Goal: Information Seeking & Learning: Compare options

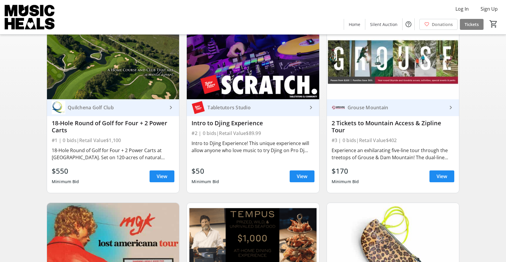
scroll to position [83, 0]
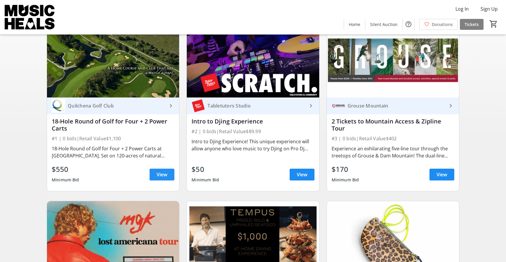
click at [159, 177] on span "View" at bounding box center [162, 174] width 11 height 7
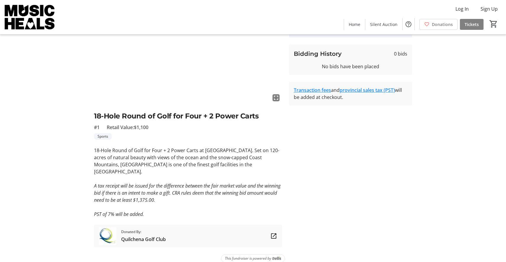
scroll to position [59, 0]
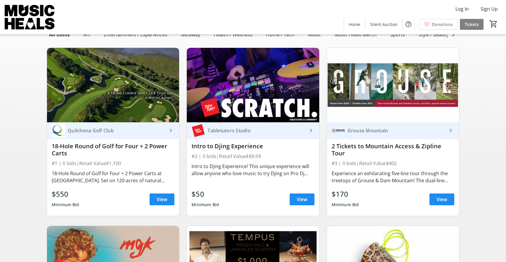
scroll to position [83, 0]
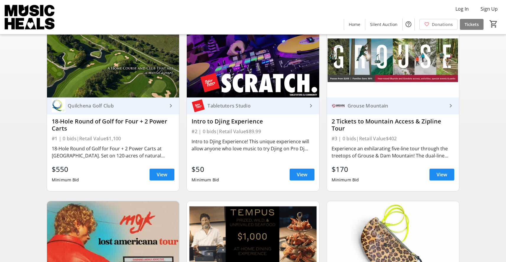
click at [241, 149] on div "Intro to Djing Experience! This unique experience will allow anyone who love mu…" at bounding box center [252, 145] width 123 height 14
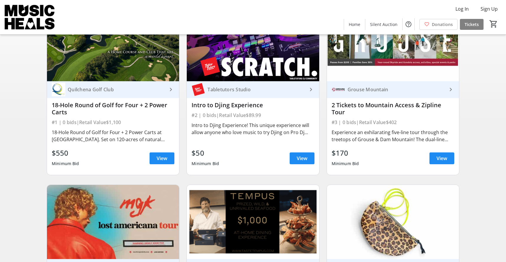
scroll to position [103, 0]
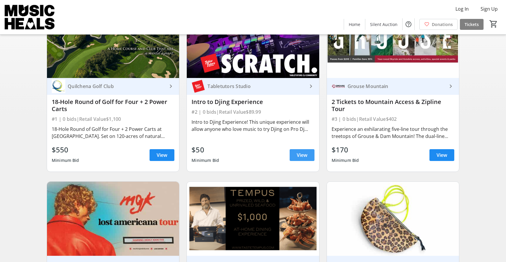
click at [300, 154] on span "View" at bounding box center [302, 155] width 11 height 7
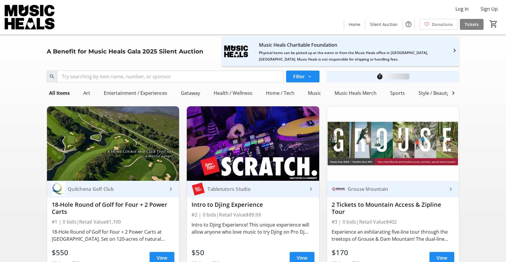
scroll to position [103, 0]
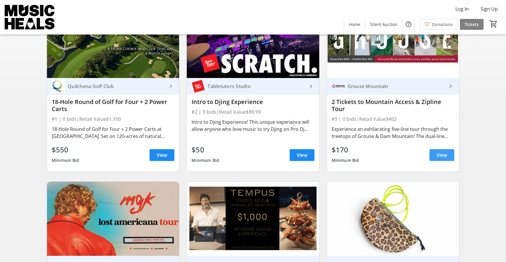
click at [436, 155] on span "View" at bounding box center [441, 155] width 11 height 7
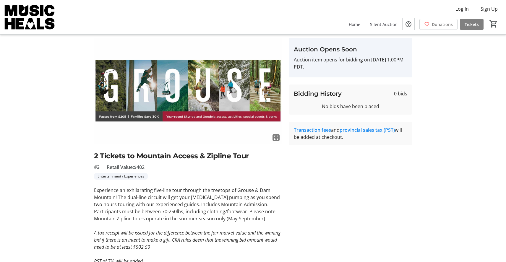
scroll to position [17, 0]
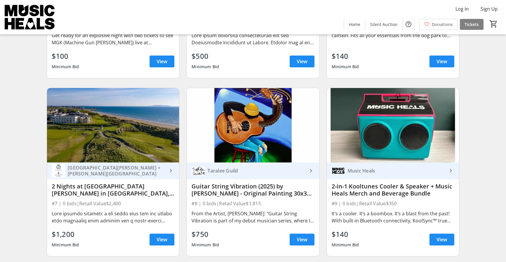
scroll to position [375, 0]
click at [297, 242] on span "View" at bounding box center [302, 239] width 11 height 7
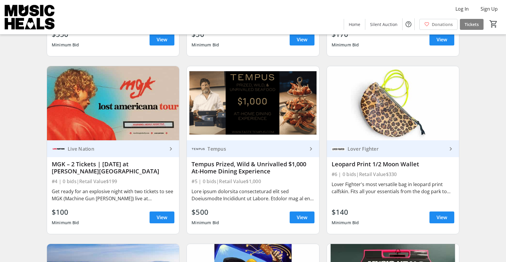
scroll to position [207, 0]
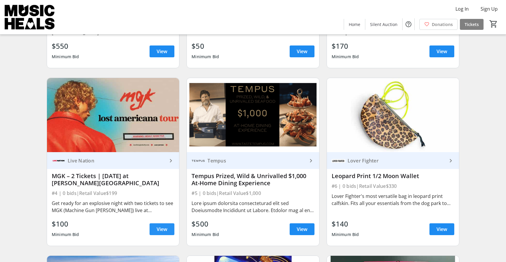
click at [161, 228] on span "View" at bounding box center [162, 229] width 11 height 7
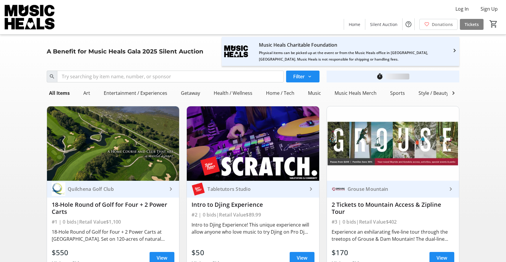
scroll to position [207, 0]
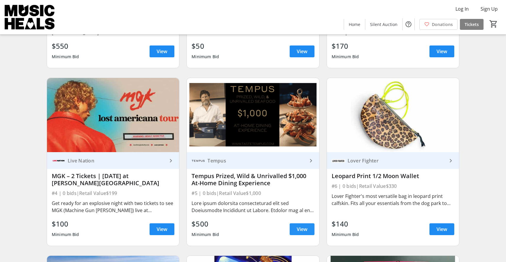
click at [301, 230] on span "View" at bounding box center [302, 229] width 11 height 7
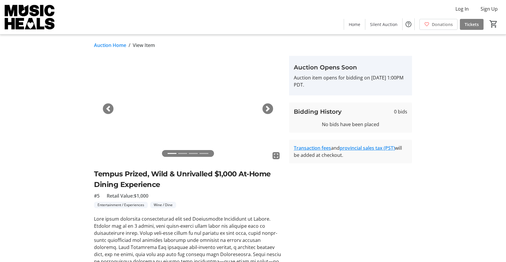
scroll to position [207, 0]
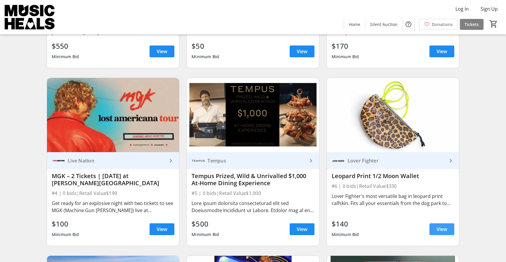
click at [438, 230] on span "View" at bounding box center [441, 229] width 11 height 7
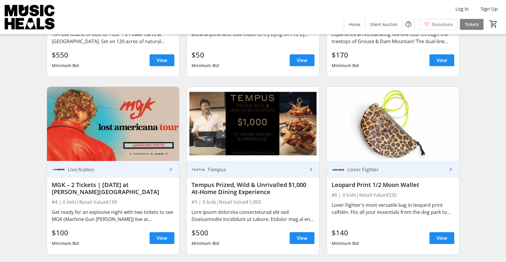
scroll to position [198, 0]
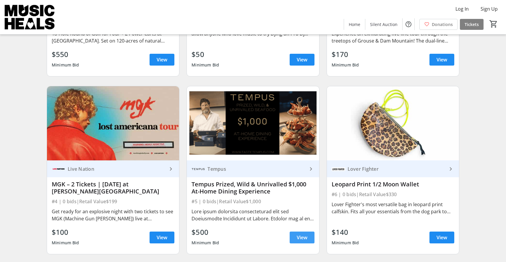
click at [302, 240] on span "View" at bounding box center [302, 237] width 11 height 7
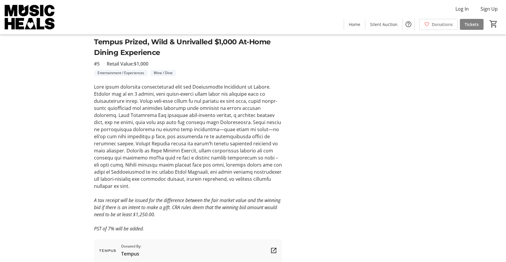
scroll to position [133, 0]
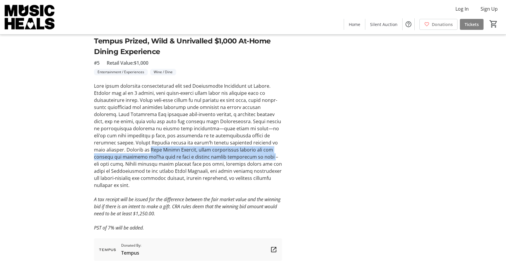
drag, startPoint x: 121, startPoint y: 150, endPoint x: 241, endPoint y: 157, distance: 120.8
click at [241, 157] on p at bounding box center [188, 135] width 188 height 106
copy p "Chef [PERSON_NAME], these experiences include all the seafood and guidance you’…"
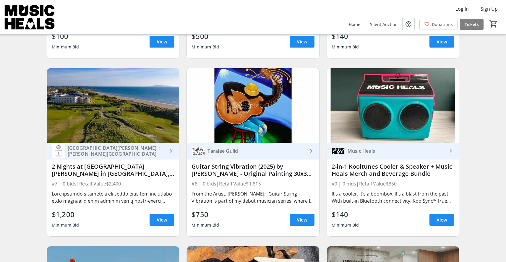
scroll to position [394, 0]
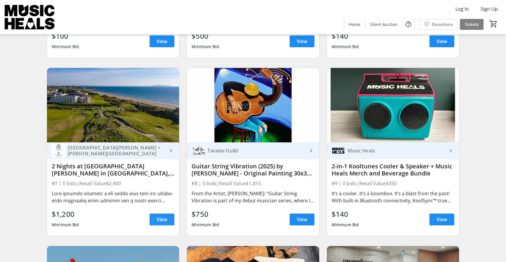
click at [160, 218] on span "View" at bounding box center [162, 219] width 11 height 7
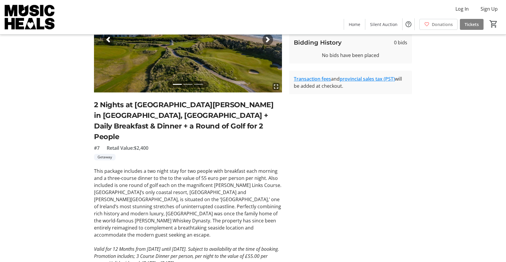
scroll to position [69, 0]
drag, startPoint x: 152, startPoint y: 168, endPoint x: 216, endPoint y: 167, distance: 63.5
click at [216, 167] on p "This package includes a two night stay for two people with breakfast each morni…" at bounding box center [188, 202] width 188 height 71
copy p "to the to the value of 55 euro"
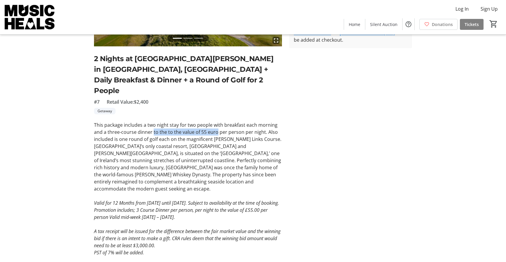
scroll to position [113, 0]
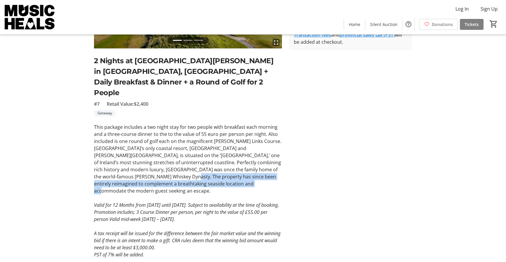
drag, startPoint x: 125, startPoint y: 166, endPoint x: 208, endPoint y: 174, distance: 83.4
click at [208, 174] on p "This package includes a two night stay for two people with breakfast each morni…" at bounding box center [188, 159] width 188 height 71
copy p "eimagined to complement a breathtaking seaside location and accommodate the mod…"
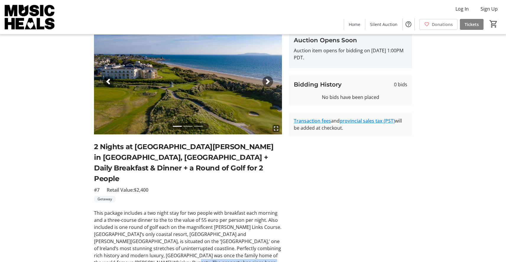
scroll to position [14, 0]
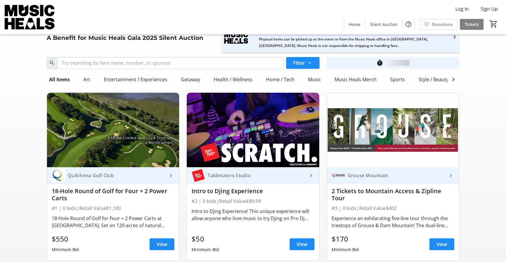
scroll to position [394, 0]
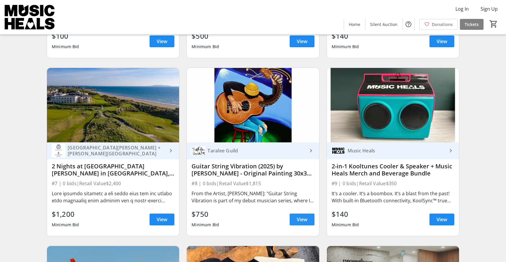
click at [295, 217] on span at bounding box center [302, 219] width 25 height 14
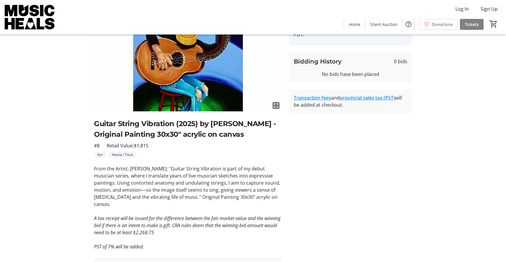
scroll to position [51, 0]
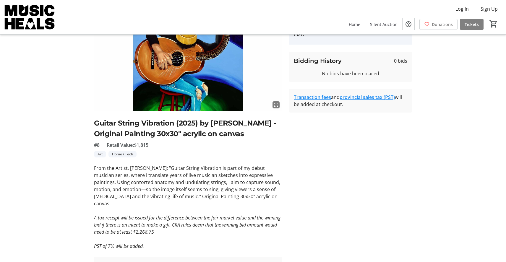
scroll to position [394, 0]
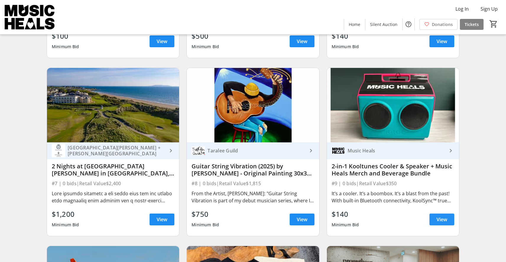
click at [435, 221] on span at bounding box center [441, 219] width 25 height 14
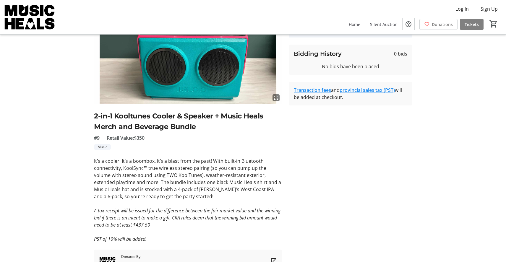
scroll to position [59, 0]
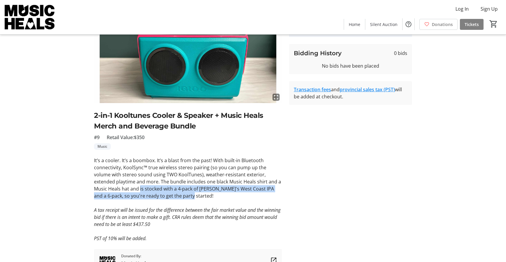
drag, startPoint x: 127, startPoint y: 189, endPoint x: 178, endPoint y: 195, distance: 51.8
click at [178, 195] on p "It’s a cooler. It’s a boombox. It’s a blast from the past! With built-in Blueto…" at bounding box center [188, 178] width 188 height 43
copy p "is stocked with a 4-pack of [PERSON_NAME]'s West Coast IPA and a 6-pack, so you…"
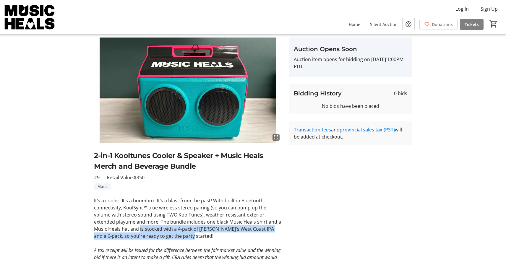
scroll to position [0, 0]
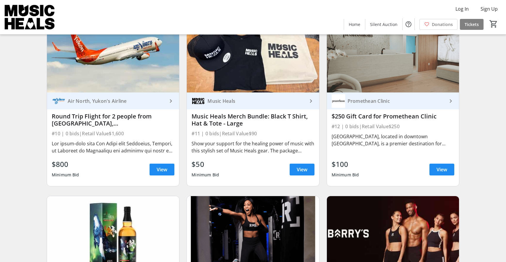
scroll to position [623, 0]
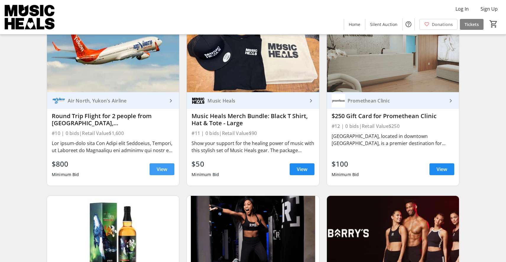
click at [161, 169] on span "View" at bounding box center [162, 169] width 11 height 7
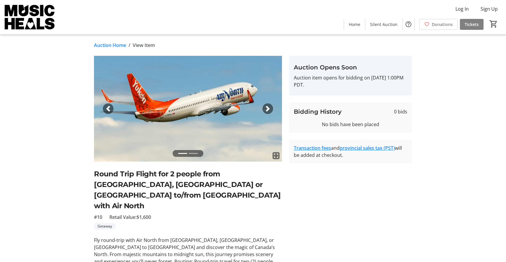
scroll to position [623, 0]
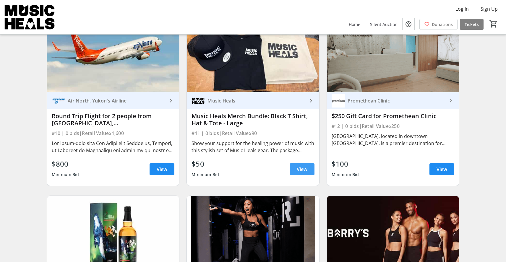
click at [299, 170] on span "View" at bounding box center [302, 169] width 11 height 7
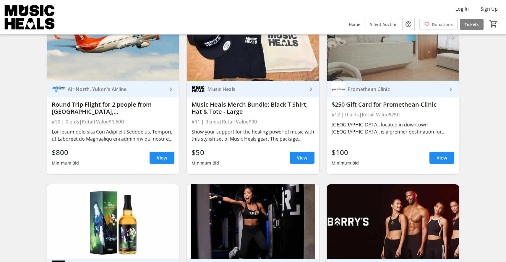
scroll to position [636, 0]
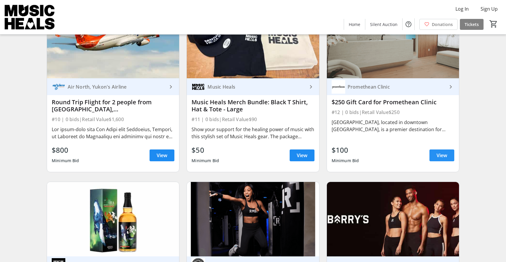
click at [438, 156] on span "View" at bounding box center [441, 155] width 11 height 7
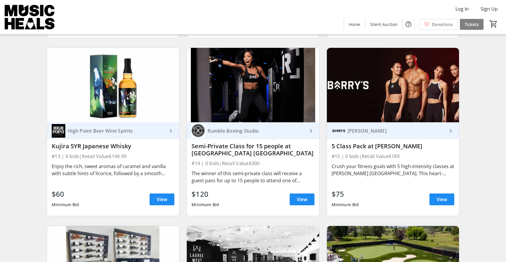
scroll to position [780, 0]
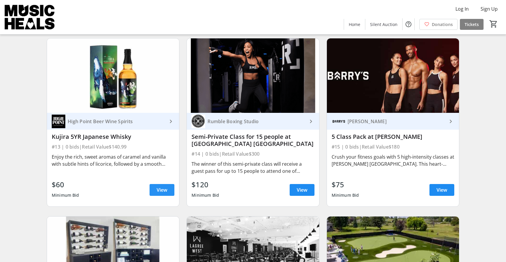
click at [157, 190] on span "View" at bounding box center [162, 189] width 11 height 7
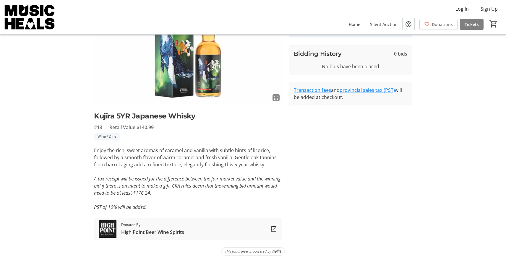
scroll to position [59, 0]
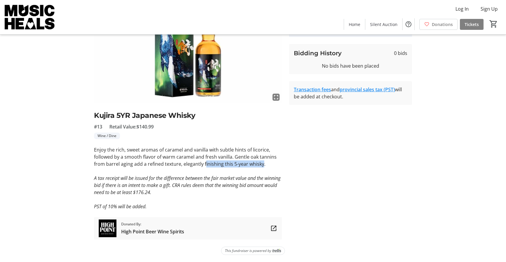
drag, startPoint x: 204, startPoint y: 164, endPoint x: 263, endPoint y: 164, distance: 58.2
click at [263, 164] on p "Enjoy the rich, sweet aromas of caramel and vanilla with subtle hints of licori…" at bounding box center [188, 156] width 188 height 21
copy p "inishing this 5-year whisky"
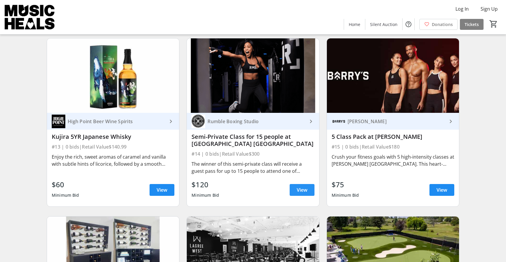
click at [296, 190] on span at bounding box center [302, 190] width 25 height 14
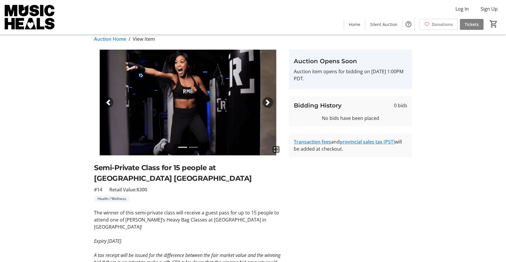
scroll to position [7, 0]
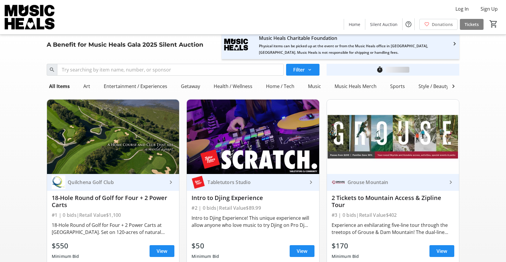
scroll to position [780, 0]
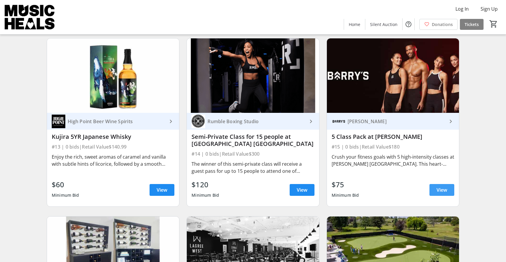
click at [439, 188] on span "View" at bounding box center [441, 189] width 11 height 7
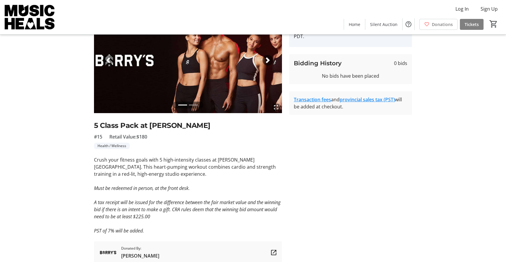
scroll to position [50, 0]
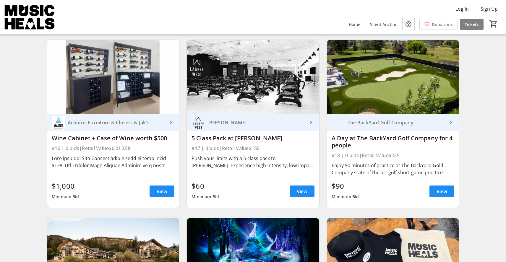
scroll to position [965, 0]
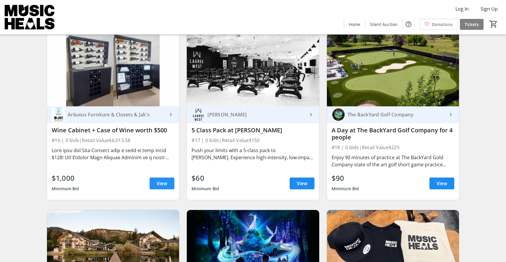
click at [160, 184] on span "View" at bounding box center [162, 183] width 11 height 7
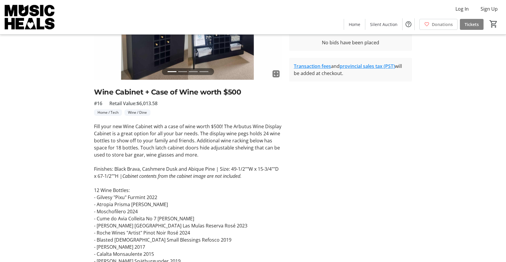
scroll to position [75, 0]
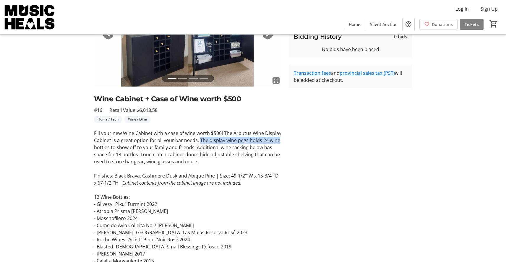
drag, startPoint x: 199, startPoint y: 139, endPoint x: 279, endPoint y: 142, distance: 79.5
click at [279, 142] on p "Fill your new Wine Cabinet with a case of wine worth $500! The Arbutus Wine Dis…" at bounding box center [188, 147] width 188 height 35
copy p "The display wine pegs holds 24 wine"
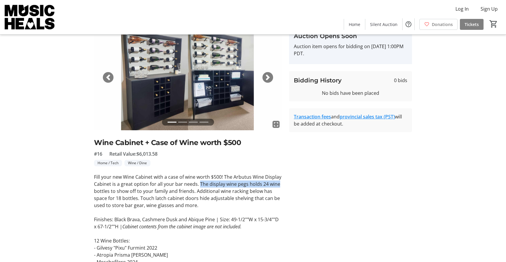
scroll to position [8, 0]
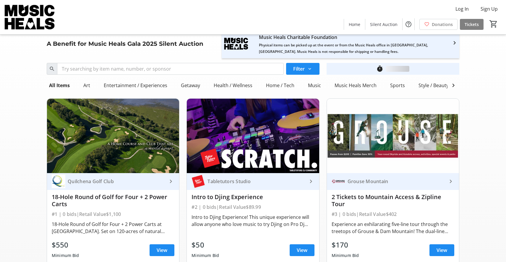
scroll to position [965, 0]
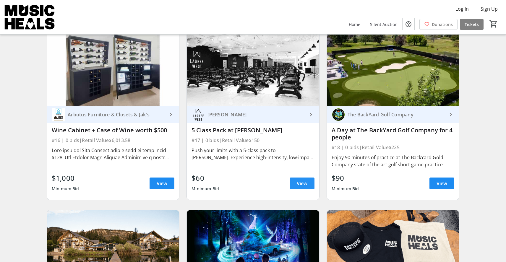
click at [300, 178] on span at bounding box center [302, 183] width 25 height 14
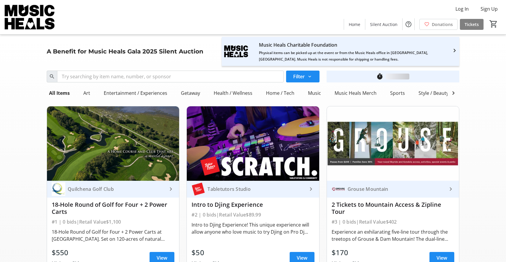
scroll to position [965, 0]
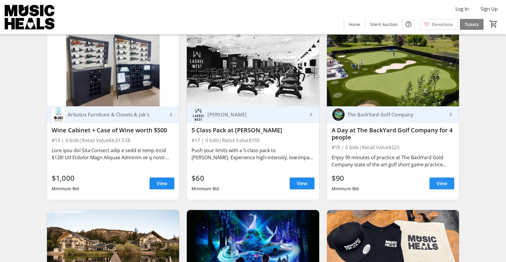
click at [437, 186] on span "View" at bounding box center [441, 183] width 11 height 7
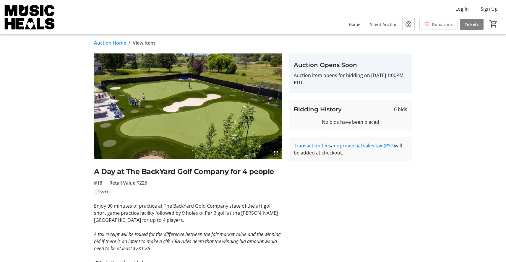
scroll to position [3, 0]
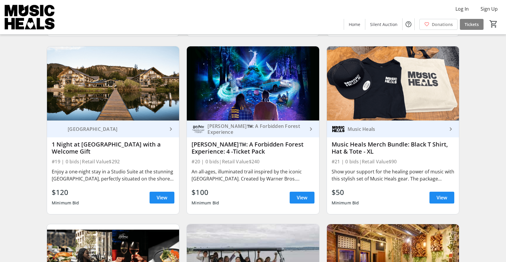
scroll to position [1129, 0]
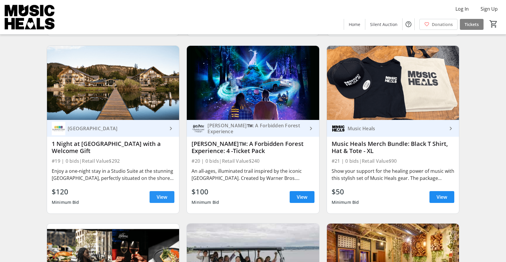
click at [162, 196] on span "View" at bounding box center [162, 197] width 11 height 7
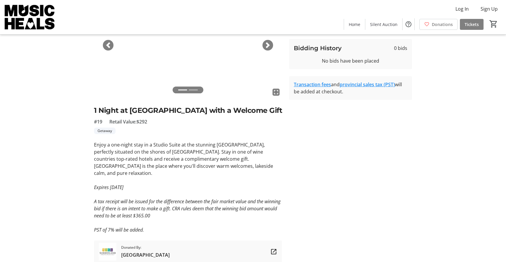
scroll to position [65, 0]
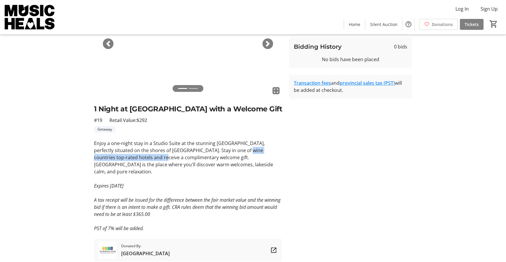
drag, startPoint x: 240, startPoint y: 162, endPoint x: 152, endPoint y: 168, distance: 88.6
click at [152, 168] on p "Enjoy a one-night stay in a Studio Suite at the stunning [GEOGRAPHIC_DATA], per…" at bounding box center [188, 157] width 188 height 35
copy p "one of wine countries top-rated hotels"
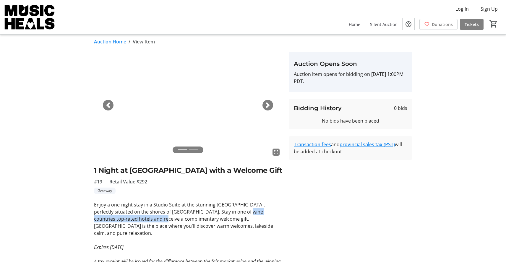
scroll to position [0, 0]
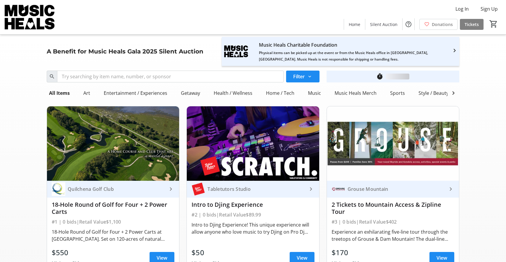
scroll to position [1129, 0]
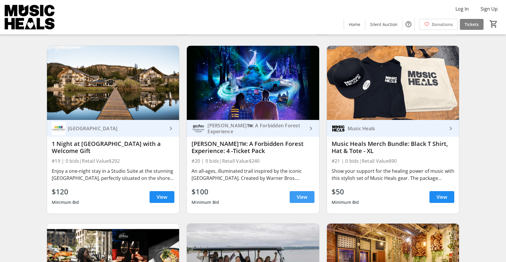
click at [298, 197] on span "View" at bounding box center [302, 197] width 11 height 7
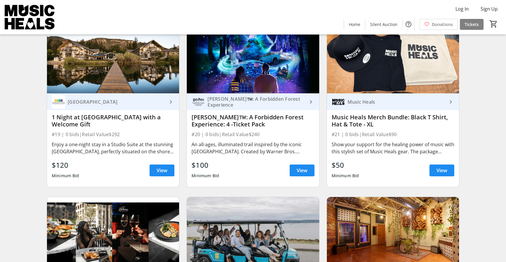
scroll to position [1158, 0]
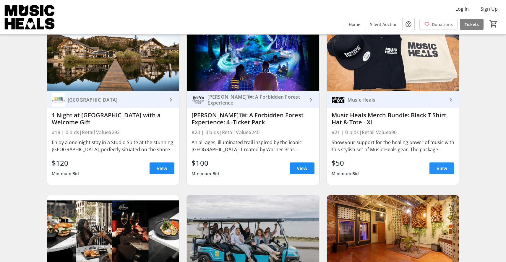
click at [435, 166] on span at bounding box center [441, 168] width 25 height 14
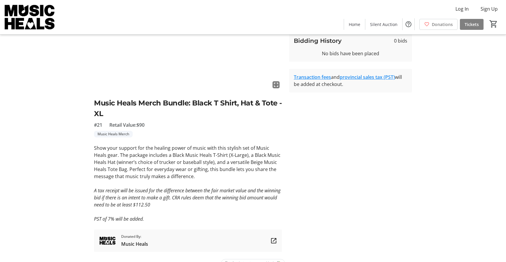
scroll to position [78, 0]
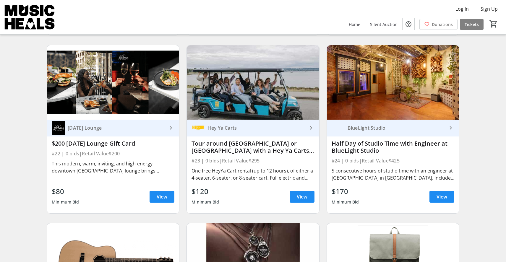
scroll to position [1312, 0]
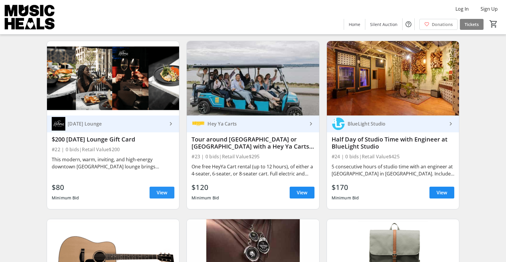
click at [163, 192] on span "View" at bounding box center [162, 192] width 11 height 7
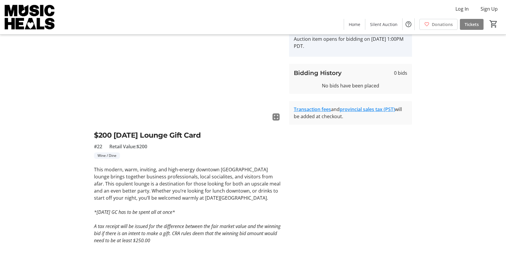
scroll to position [40, 0]
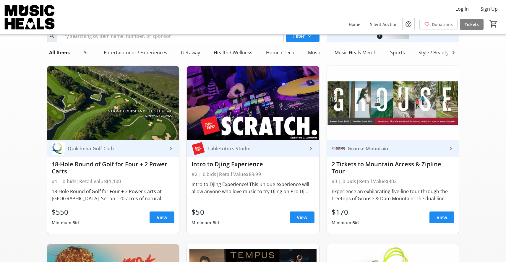
scroll to position [1312, 0]
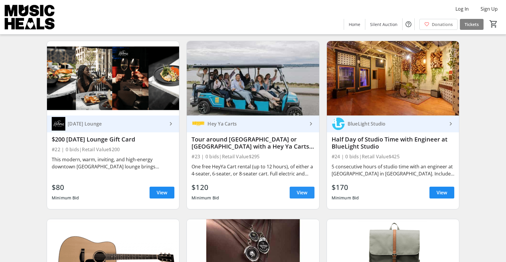
click at [299, 193] on span "View" at bounding box center [302, 192] width 11 height 7
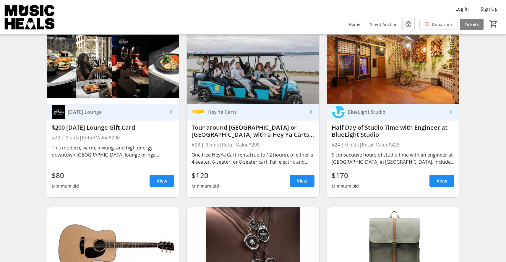
scroll to position [1326, 0]
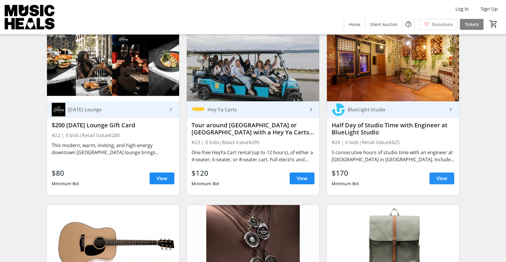
click at [435, 179] on span at bounding box center [441, 178] width 25 height 14
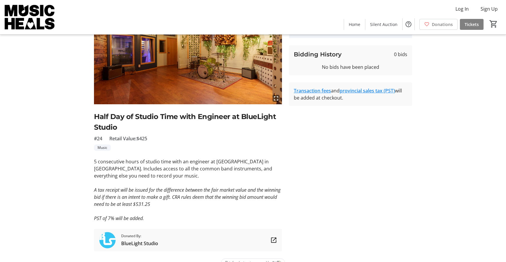
scroll to position [58, 0]
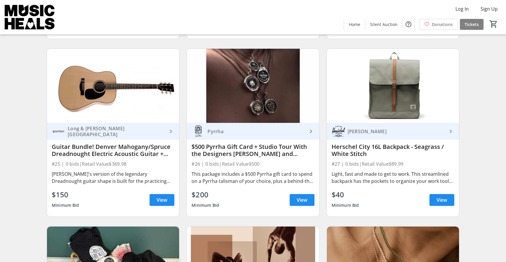
scroll to position [1495, 0]
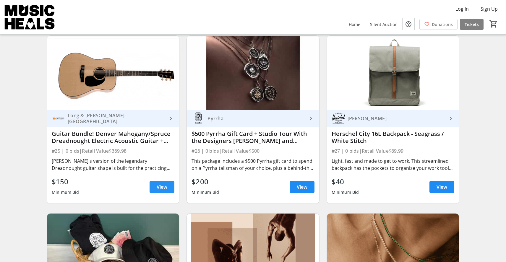
click at [163, 188] on span "View" at bounding box center [162, 187] width 11 height 7
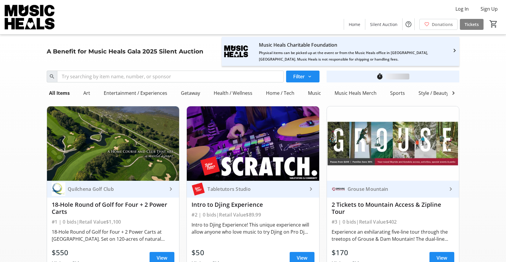
scroll to position [1495, 0]
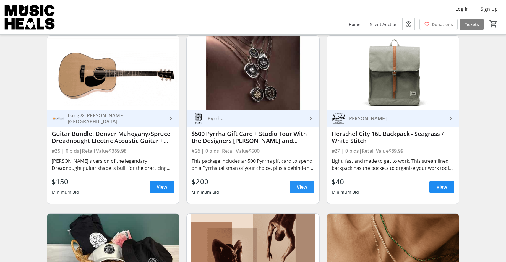
click at [304, 187] on span "View" at bounding box center [302, 187] width 11 height 7
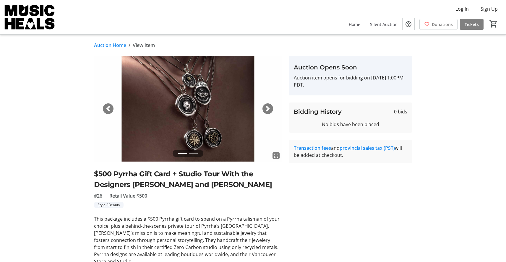
scroll to position [1495, 0]
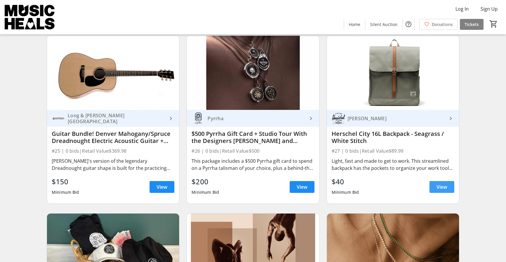
click at [440, 189] on span "View" at bounding box center [441, 187] width 11 height 7
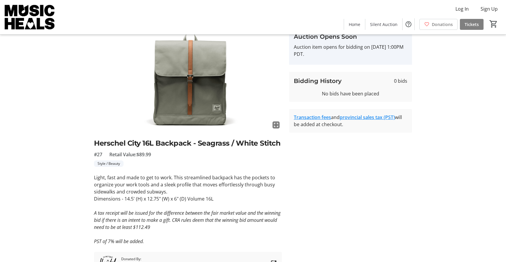
scroll to position [31, 0]
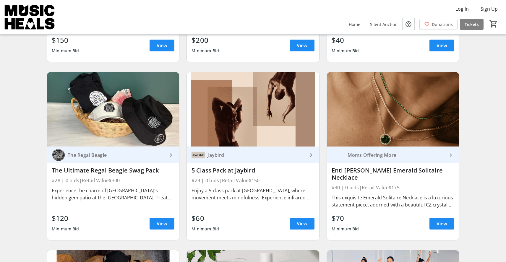
scroll to position [1645, 0]
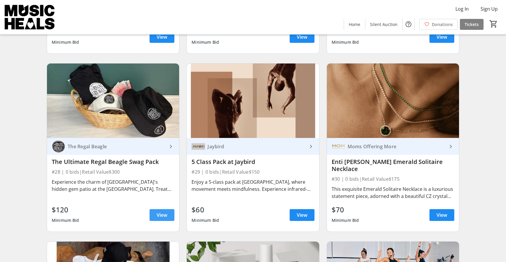
click at [158, 212] on span "View" at bounding box center [162, 215] width 11 height 7
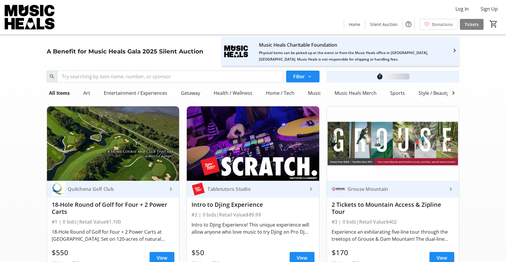
scroll to position [1645, 0]
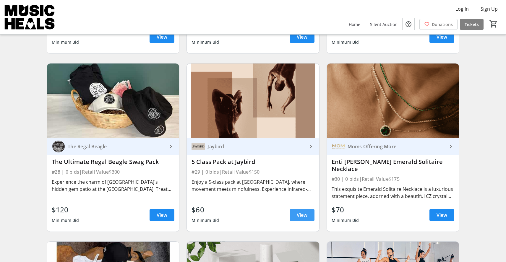
click at [301, 212] on span "View" at bounding box center [302, 215] width 11 height 7
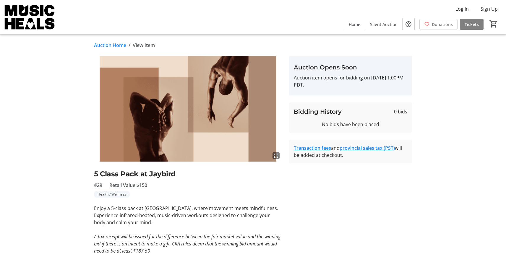
scroll to position [1645, 0]
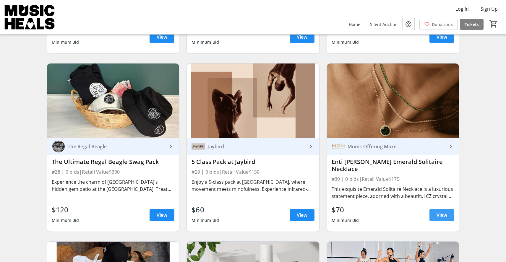
click at [439, 212] on span "View" at bounding box center [441, 215] width 11 height 7
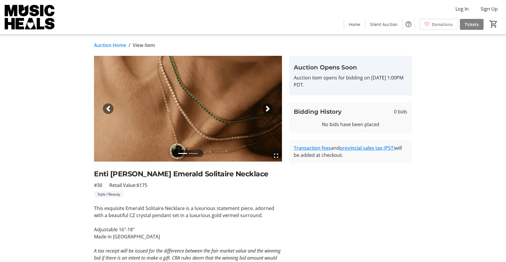
click at [268, 108] on span "button" at bounding box center [268, 109] width 6 height 6
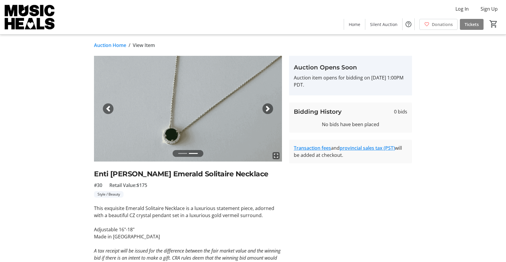
click at [109, 109] on span "button" at bounding box center [108, 109] width 6 height 6
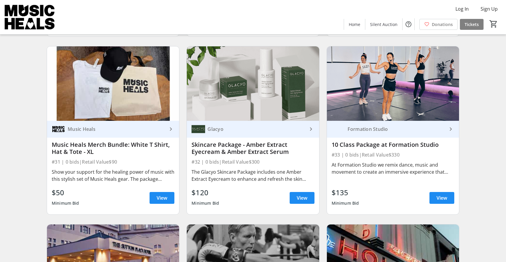
scroll to position [1842, 0]
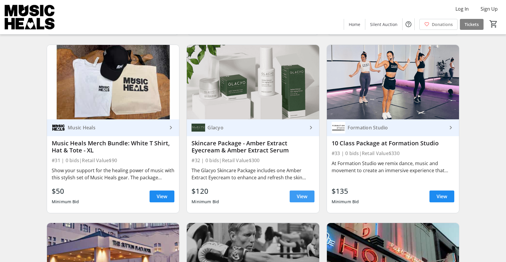
click at [298, 193] on span "View" at bounding box center [302, 196] width 11 height 7
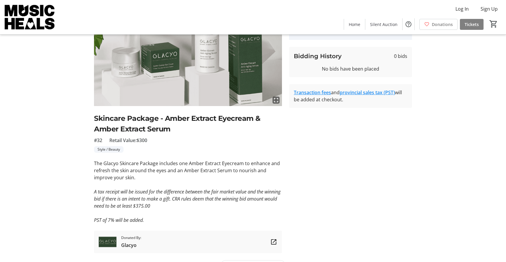
scroll to position [56, 0]
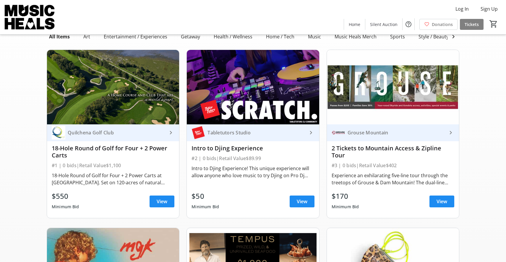
scroll to position [1842, 0]
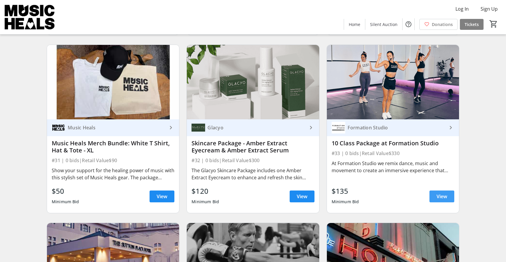
click at [439, 193] on span "View" at bounding box center [441, 196] width 11 height 7
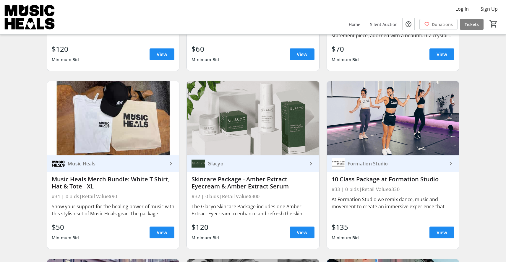
scroll to position [1819, 0]
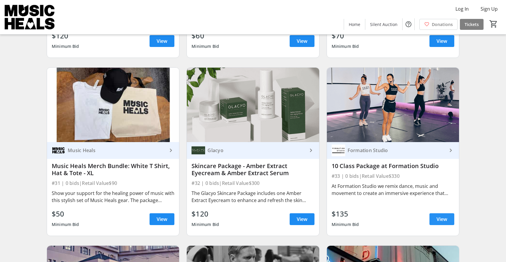
click at [441, 216] on span "View" at bounding box center [441, 219] width 11 height 7
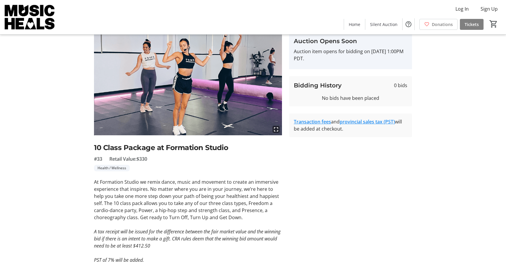
scroll to position [25, 0]
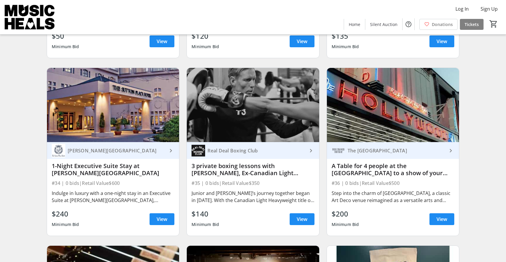
scroll to position [2000, 0]
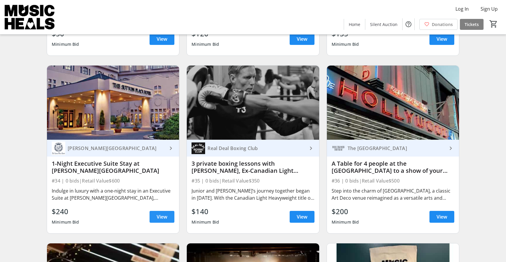
click at [161, 213] on span "View" at bounding box center [162, 216] width 11 height 7
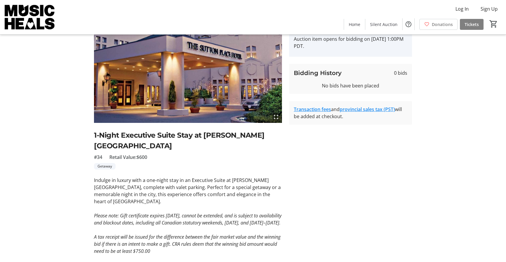
scroll to position [39, 0]
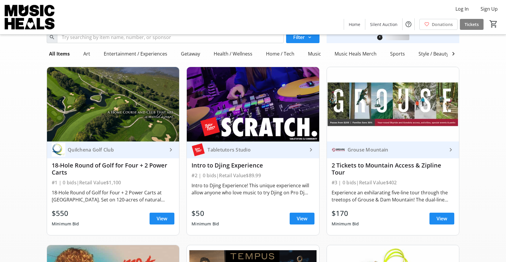
scroll to position [2000, 0]
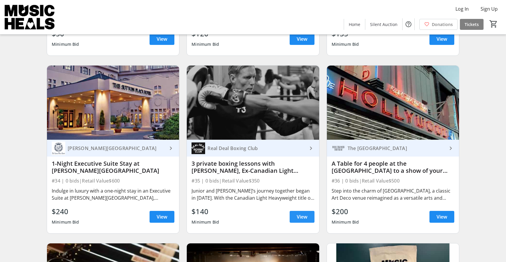
click at [301, 213] on span "View" at bounding box center [302, 216] width 11 height 7
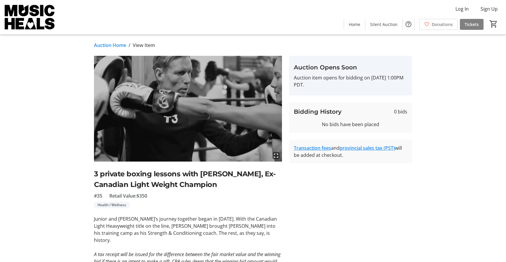
scroll to position [2000, 0]
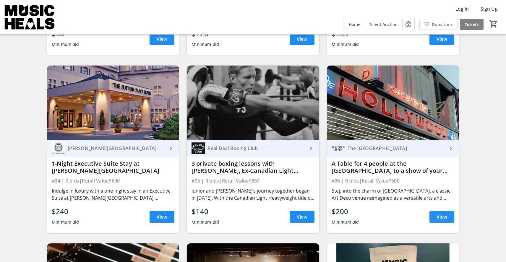
click at [440, 213] on span "View" at bounding box center [441, 216] width 11 height 7
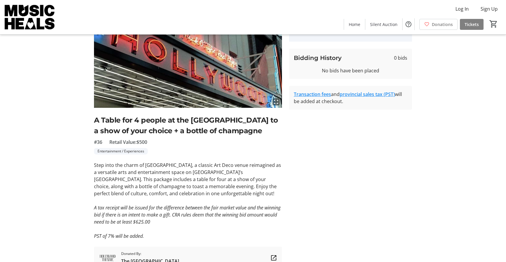
scroll to position [54, 0]
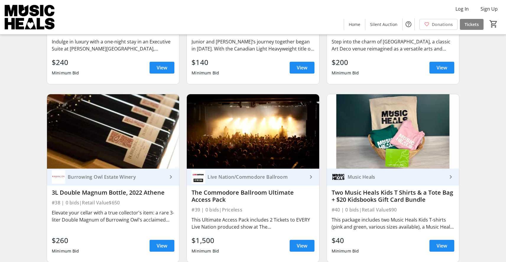
scroll to position [2149, 0]
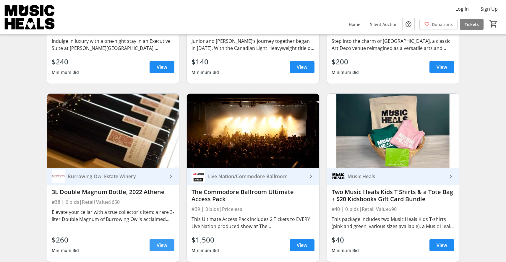
click at [164, 242] on span "View" at bounding box center [162, 245] width 11 height 7
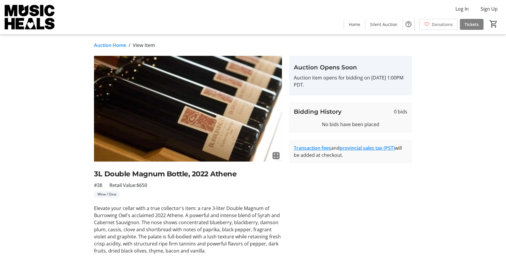
scroll to position [2149, 0]
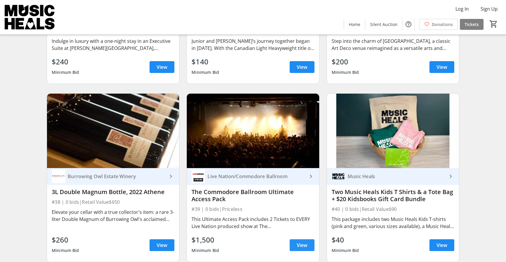
click at [297, 242] on span "View" at bounding box center [302, 245] width 11 height 7
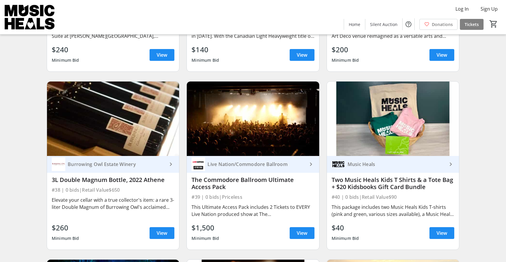
scroll to position [2172, 0]
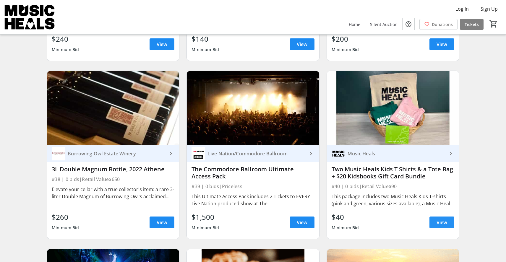
click at [446, 219] on span "View" at bounding box center [441, 222] width 11 height 7
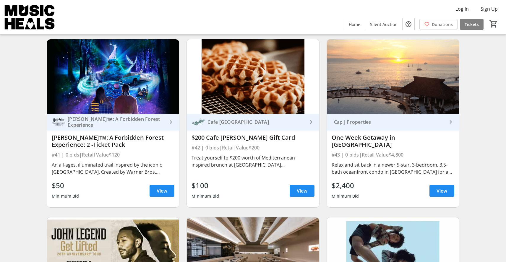
scroll to position [2383, 0]
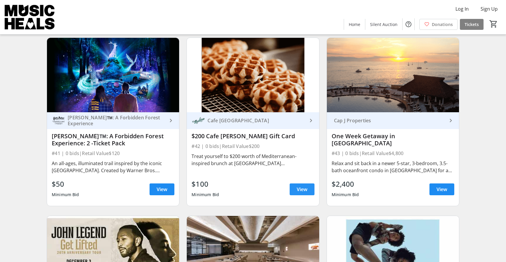
click at [299, 186] on span "View" at bounding box center [302, 189] width 11 height 7
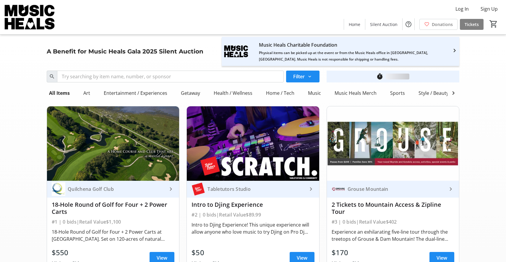
scroll to position [2383, 0]
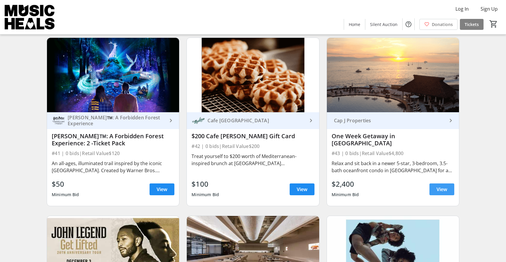
click at [448, 182] on span at bounding box center [441, 189] width 25 height 14
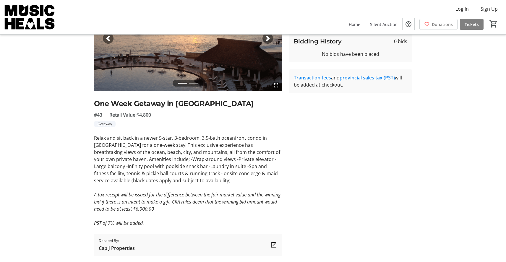
scroll to position [72, 0]
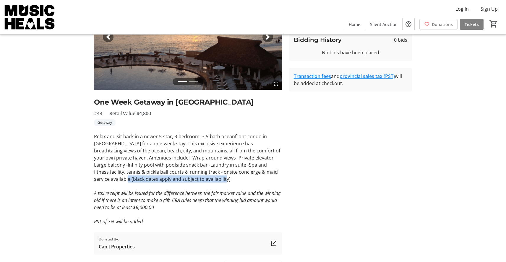
drag, startPoint x: 239, startPoint y: 172, endPoint x: 272, endPoint y: 180, distance: 34.3
click at [272, 180] on p "Relax and sit back in a newer 5-star, 3-bedroom, 3.5-bath oceanfront condo in […" at bounding box center [188, 158] width 188 height 50
copy p "(black dates apply and subject to availability)"
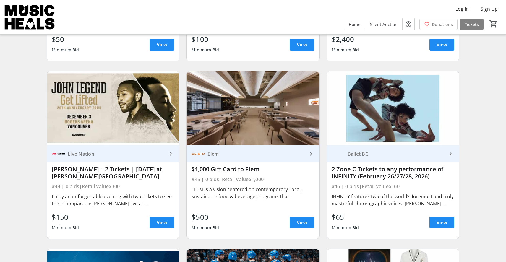
scroll to position [2530, 0]
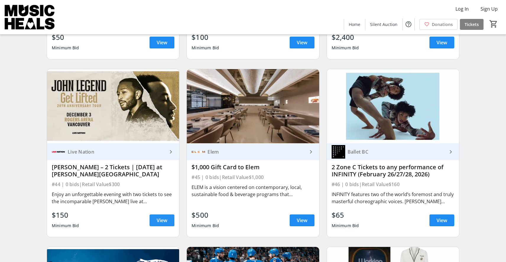
click at [162, 217] on span "View" at bounding box center [162, 220] width 11 height 7
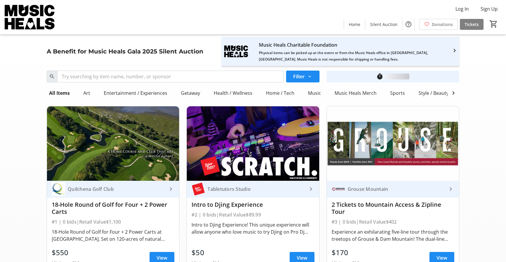
scroll to position [2530, 0]
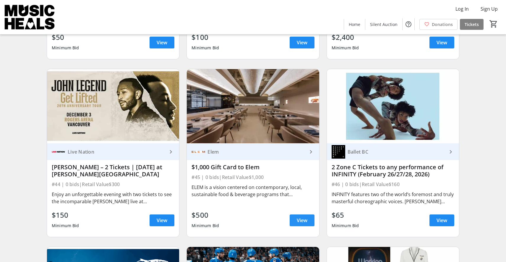
click at [300, 217] on span "View" at bounding box center [302, 220] width 11 height 7
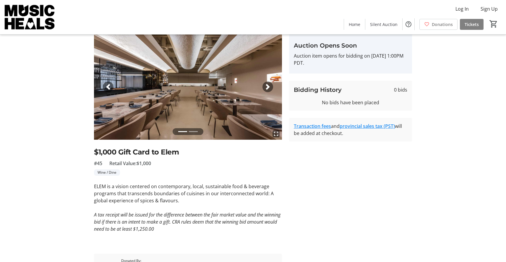
scroll to position [20, 0]
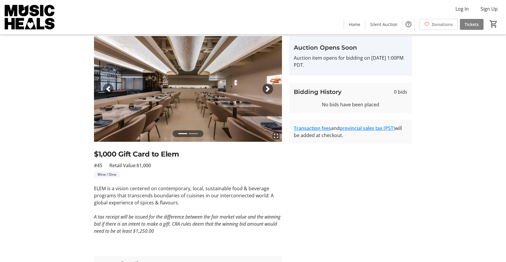
click at [268, 85] on div "Next" at bounding box center [267, 89] width 11 height 11
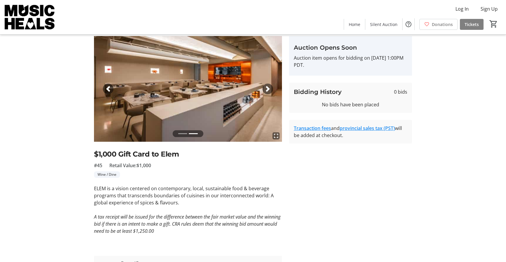
click at [108, 91] on span "button" at bounding box center [108, 89] width 6 height 6
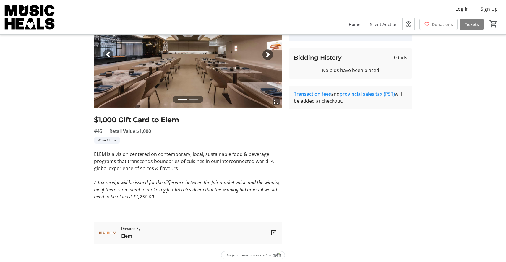
scroll to position [59, 0]
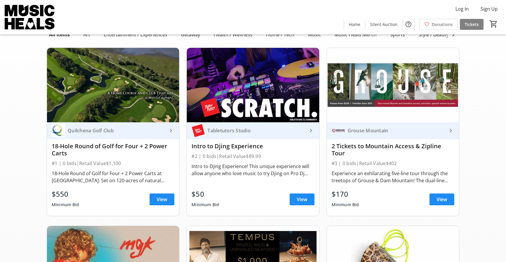
scroll to position [2530, 0]
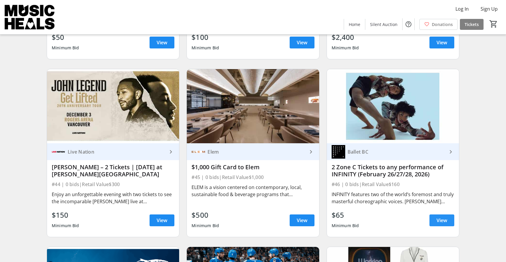
click at [447, 217] on span "View" at bounding box center [441, 220] width 11 height 7
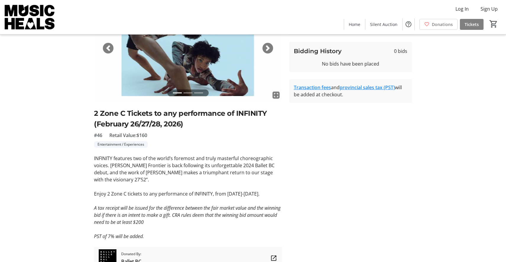
scroll to position [61, 0]
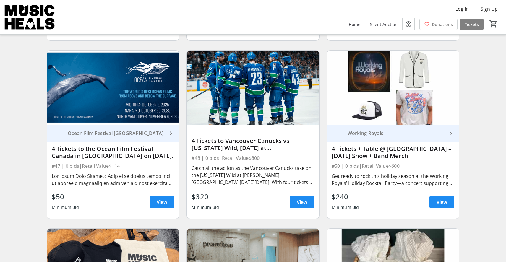
scroll to position [2733, 0]
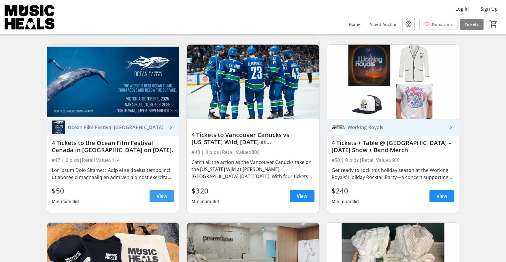
click at [167, 193] on span "View" at bounding box center [162, 196] width 11 height 7
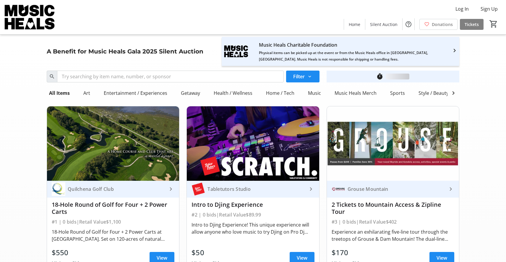
scroll to position [2733, 0]
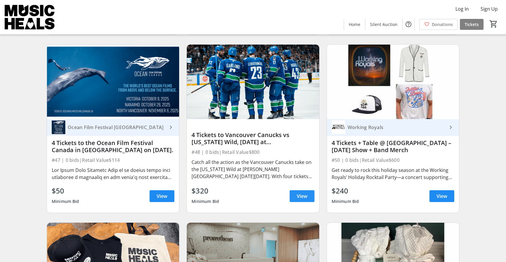
click at [306, 193] on span "View" at bounding box center [302, 196] width 11 height 7
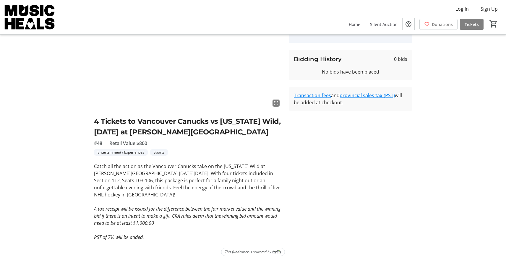
scroll to position [54, 0]
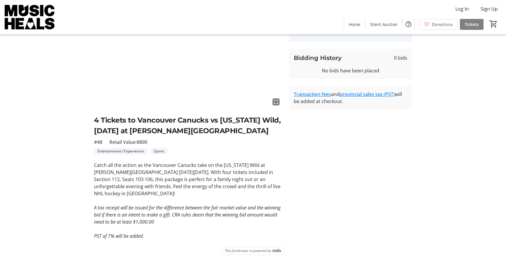
scroll to position [2733, 0]
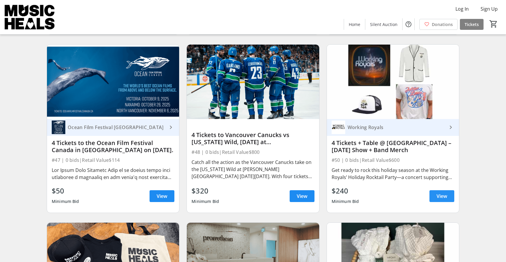
click at [443, 193] on span "View" at bounding box center [441, 196] width 11 height 7
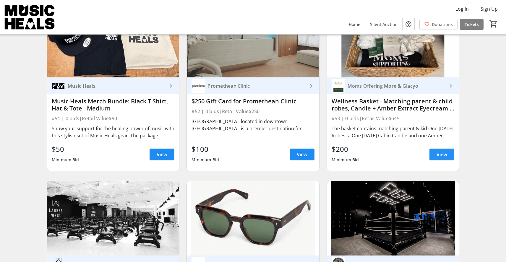
scroll to position [2949, 0]
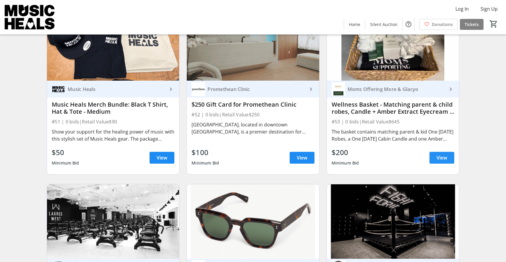
click at [444, 154] on span "View" at bounding box center [441, 157] width 11 height 7
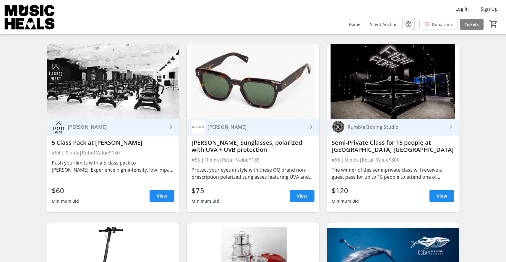
scroll to position [3094, 0]
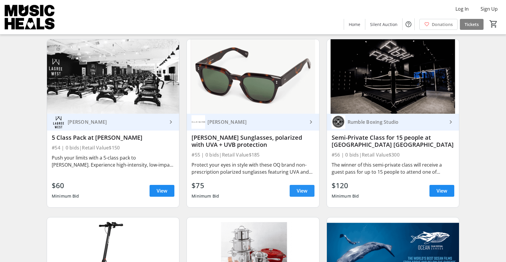
click at [306, 187] on span "View" at bounding box center [302, 190] width 11 height 7
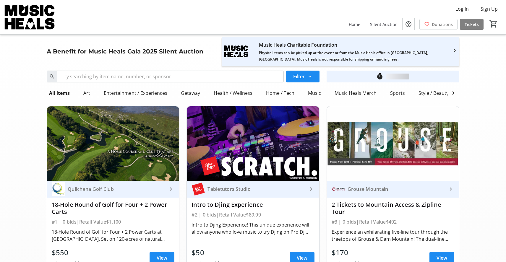
scroll to position [3094, 0]
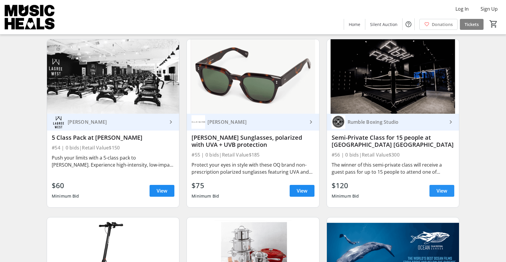
click at [446, 187] on span "View" at bounding box center [441, 190] width 11 height 7
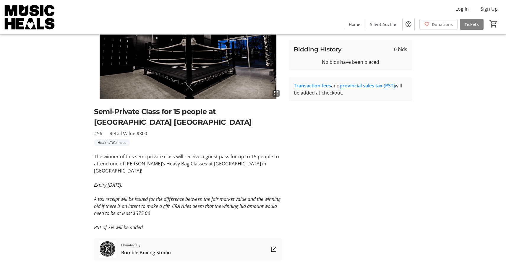
scroll to position [64, 0]
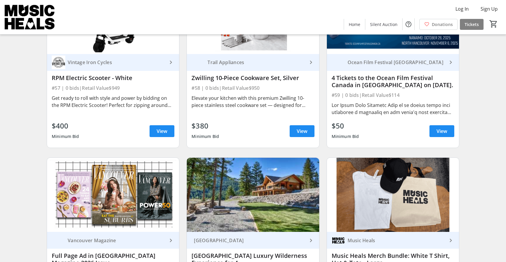
scroll to position [3332, 0]
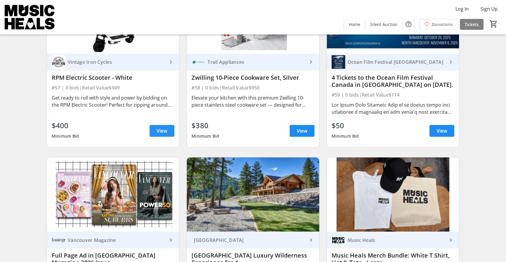
click at [165, 127] on span "View" at bounding box center [162, 130] width 11 height 7
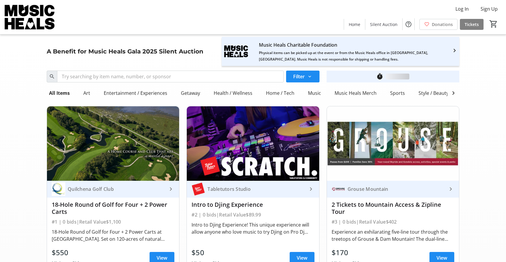
scroll to position [3332, 0]
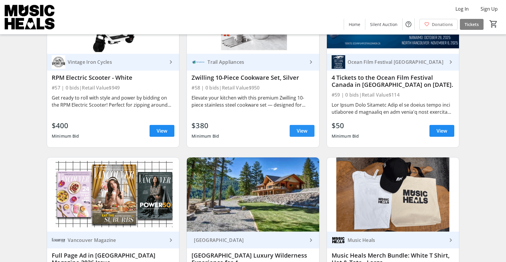
click at [299, 127] on span "View" at bounding box center [302, 130] width 11 height 7
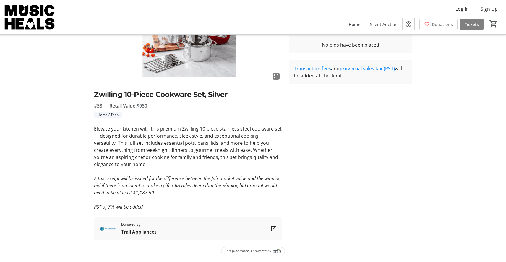
scroll to position [80, 0]
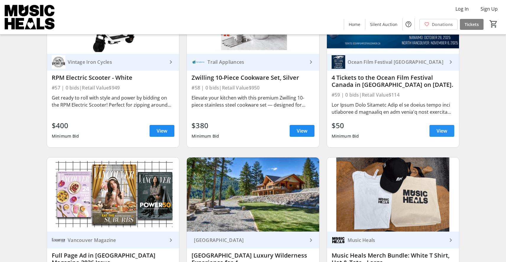
click at [441, 127] on span "View" at bounding box center [441, 130] width 11 height 7
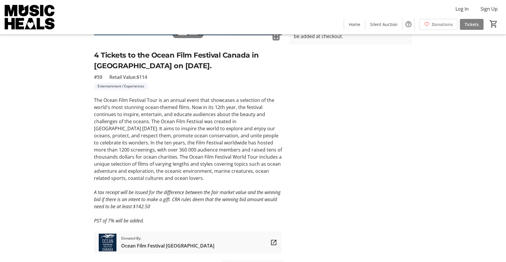
scroll to position [129, 0]
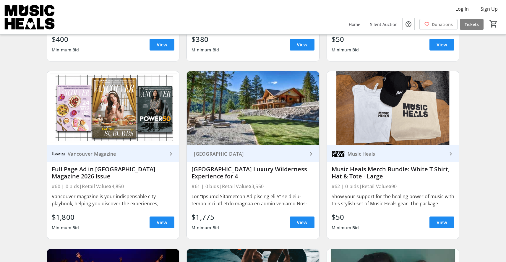
scroll to position [3420, 0]
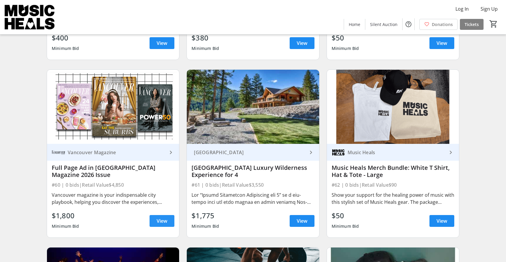
click at [158, 217] on span "View" at bounding box center [162, 220] width 11 height 7
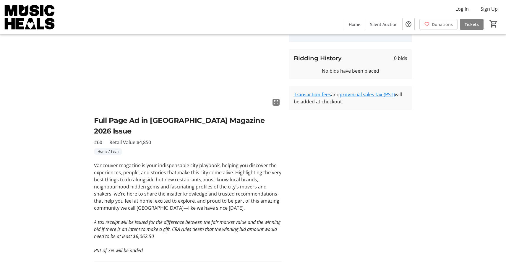
scroll to position [59, 0]
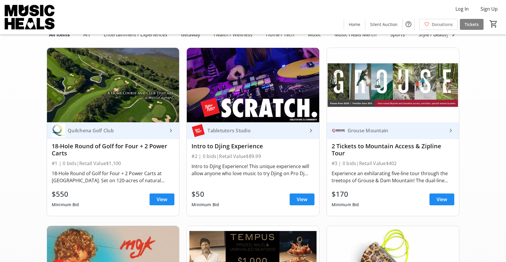
scroll to position [3420, 0]
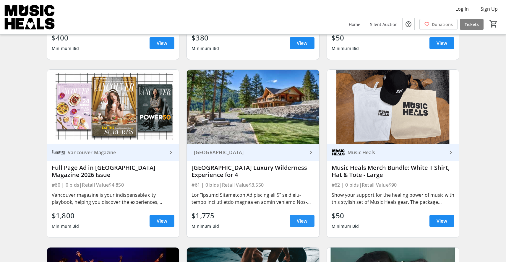
click at [297, 217] on span "View" at bounding box center [302, 220] width 11 height 7
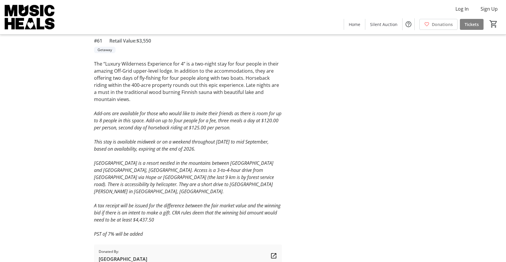
scroll to position [155, 0]
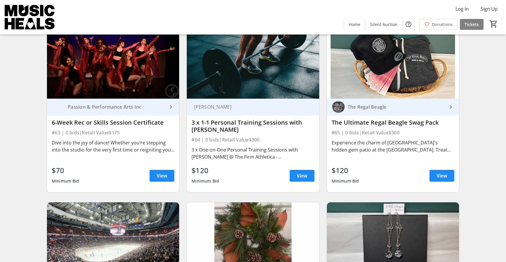
scroll to position [3644, 0]
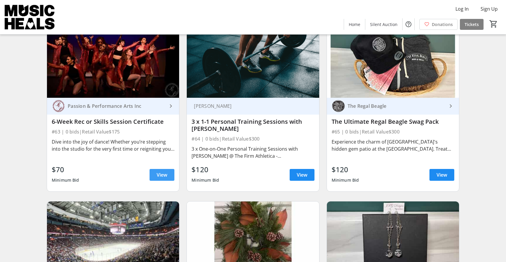
click at [160, 171] on span "View" at bounding box center [162, 174] width 11 height 7
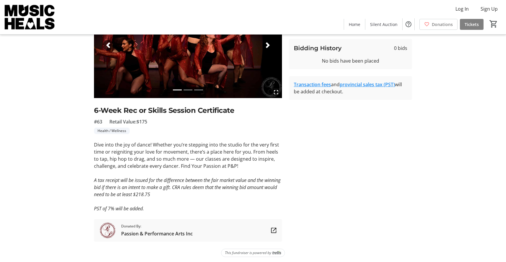
scroll to position [64, 0]
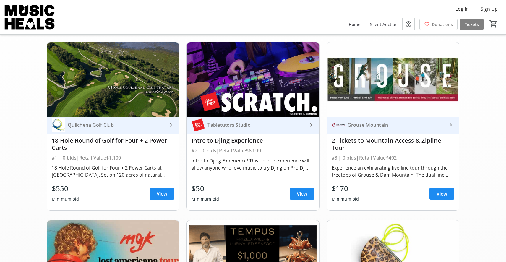
scroll to position [3644, 0]
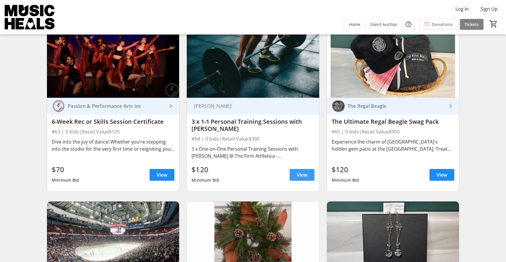
click at [303, 171] on span "View" at bounding box center [302, 174] width 11 height 7
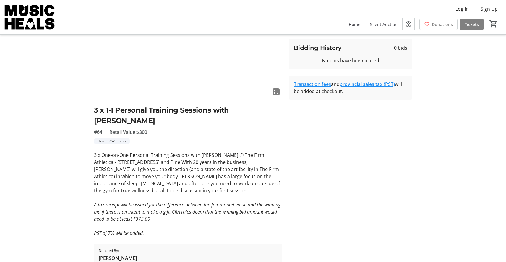
scroll to position [64, 0]
drag, startPoint x: 217, startPoint y: 161, endPoint x: 253, endPoint y: 160, distance: 36.1
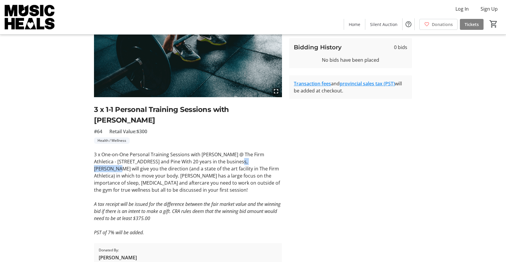
click at [253, 160] on p "3 x One-on-One Personal Training Sessions with [PERSON_NAME] @ The Firm Athleti…" at bounding box center [188, 172] width 188 height 43
copy p "[PERSON_NAME]"
click at [249, 187] on p "3 x One-on-One Personal Training Sessions with [PERSON_NAME] @ The Firm Athleti…" at bounding box center [188, 172] width 188 height 43
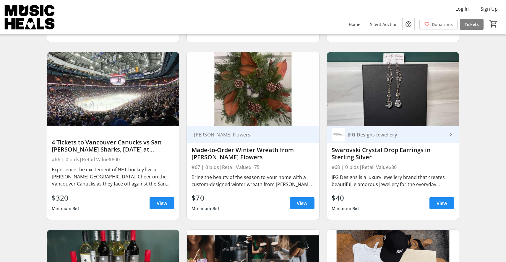
scroll to position [3794, 0]
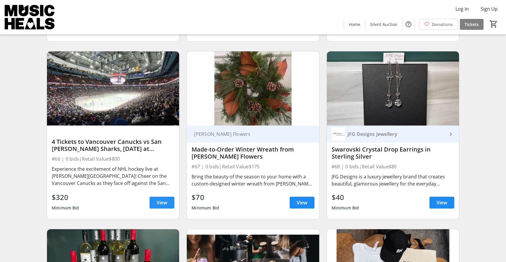
click at [160, 199] on span "View" at bounding box center [162, 202] width 11 height 7
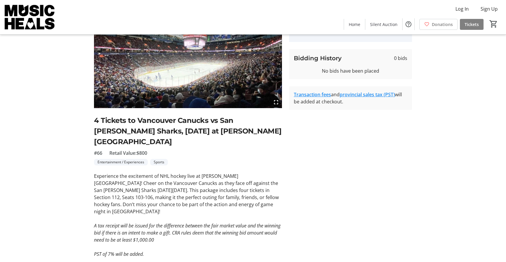
scroll to position [54, 0]
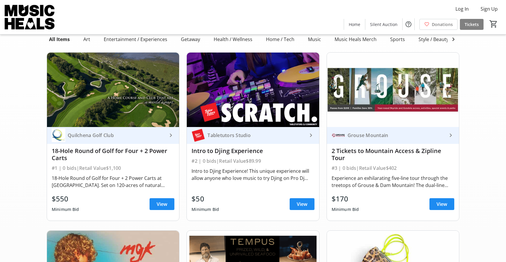
scroll to position [3794, 0]
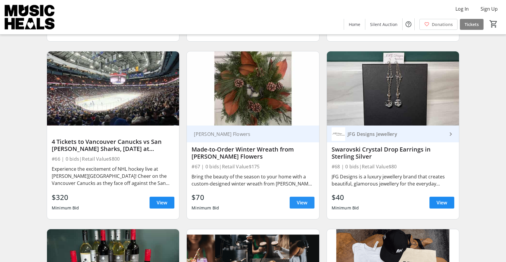
click at [301, 199] on span "View" at bounding box center [302, 202] width 11 height 7
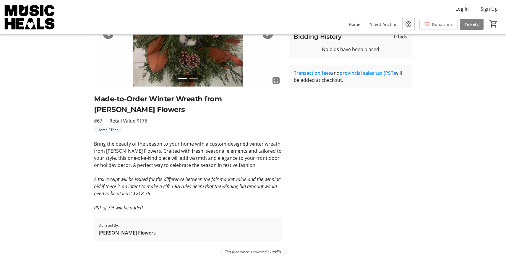
scroll to position [76, 0]
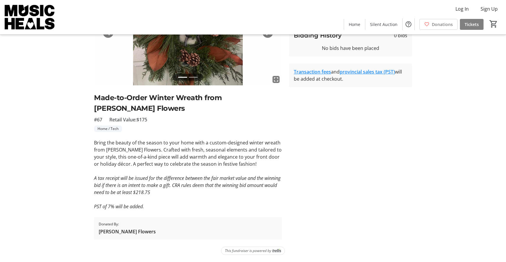
scroll to position [3794, 0]
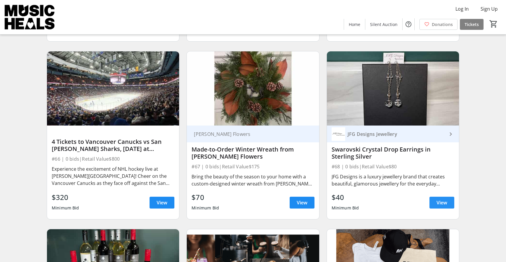
click at [434, 196] on span at bounding box center [441, 203] width 25 height 14
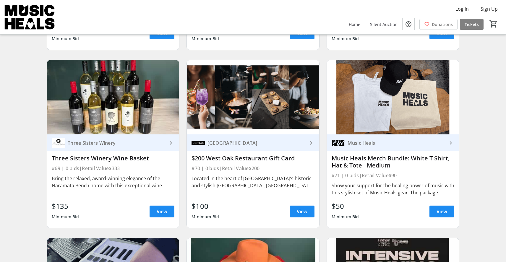
scroll to position [3964, 0]
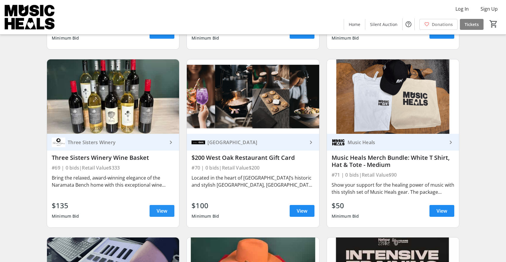
click at [160, 207] on span "View" at bounding box center [162, 210] width 11 height 7
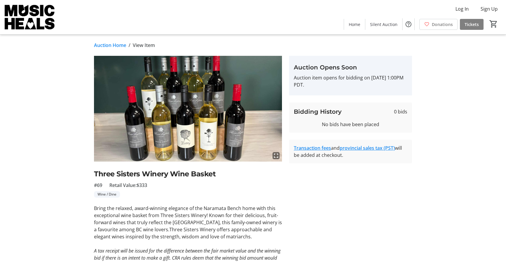
scroll to position [3964, 0]
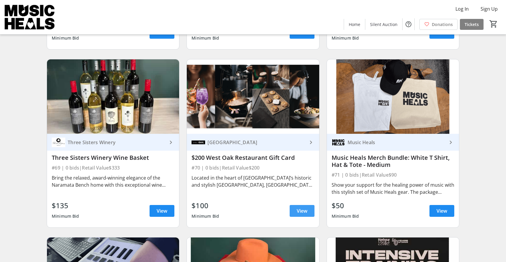
click at [303, 207] on span "View" at bounding box center [302, 210] width 11 height 7
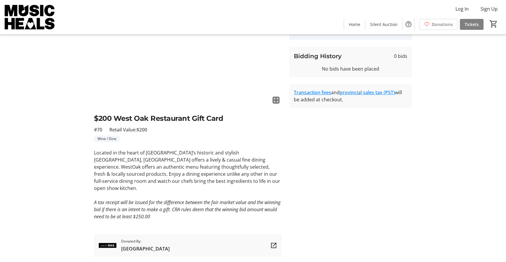
scroll to position [56, 0]
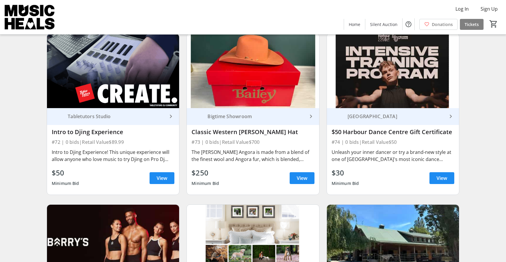
scroll to position [4171, 0]
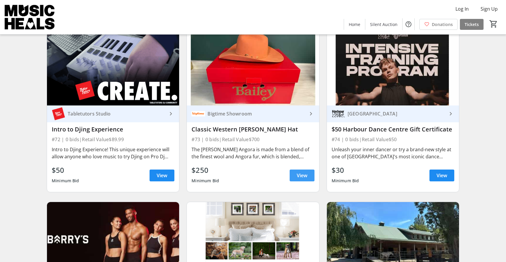
click at [299, 172] on span "View" at bounding box center [302, 175] width 11 height 7
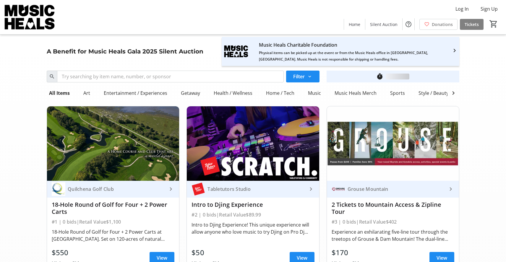
scroll to position [4171, 0]
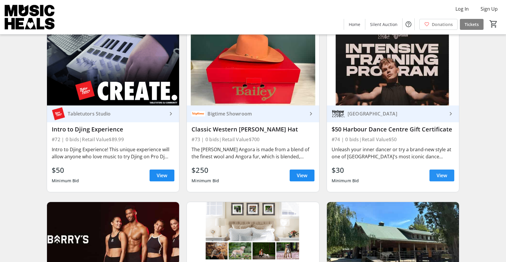
click at [446, 172] on span "View" at bounding box center [441, 175] width 11 height 7
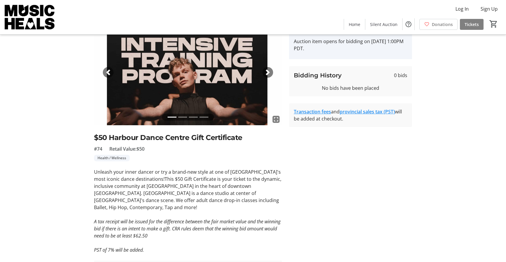
scroll to position [37, 0]
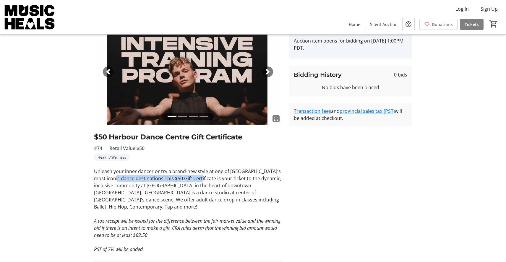
drag, startPoint x: 109, startPoint y: 178, endPoint x: 189, endPoint y: 176, distance: 80.1
click at [189, 176] on p "Unleash your inner dancer or try a brand-new style at one of [GEOGRAPHIC_DATA]'…" at bounding box center [188, 189] width 188 height 43
copy p "destinations!This $50 Gift Certificate"
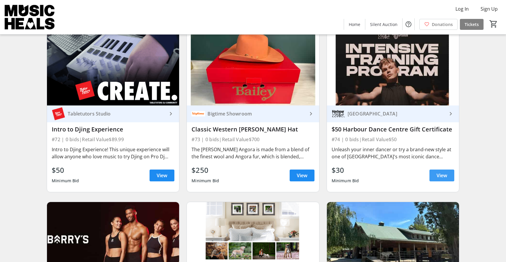
click at [438, 172] on span "View" at bounding box center [441, 175] width 11 height 7
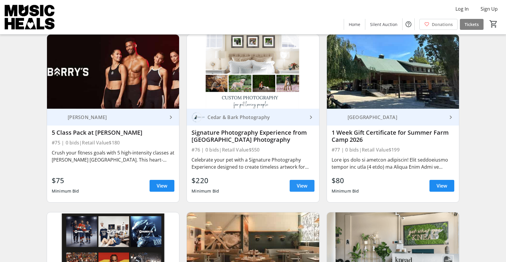
scroll to position [4340, 0]
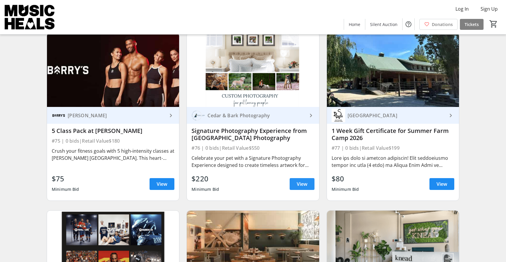
click at [303, 181] on span "View" at bounding box center [302, 184] width 11 height 7
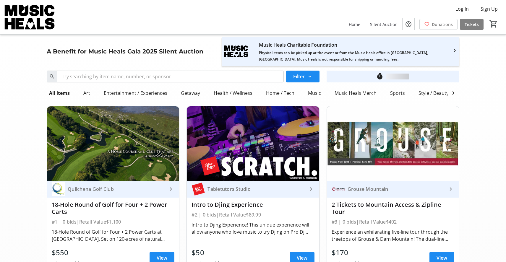
scroll to position [4340, 0]
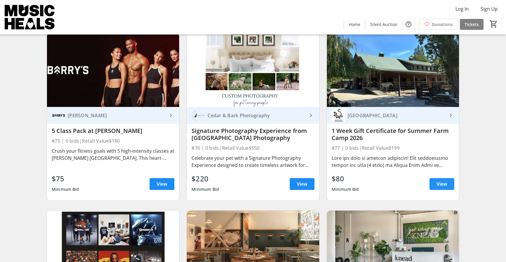
click at [437, 181] on span "View" at bounding box center [441, 184] width 11 height 7
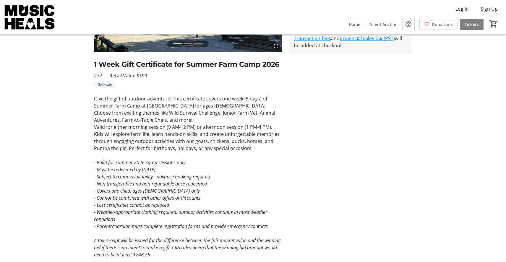
scroll to position [110, 0]
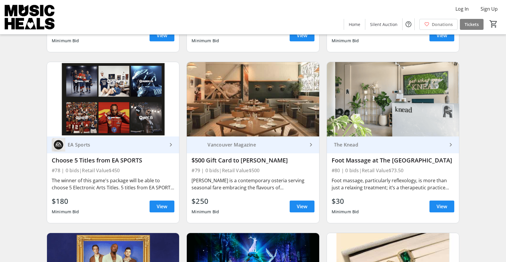
scroll to position [4495, 0]
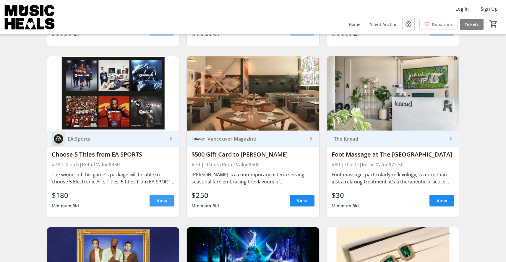
click at [161, 197] on span "View" at bounding box center [162, 200] width 11 height 7
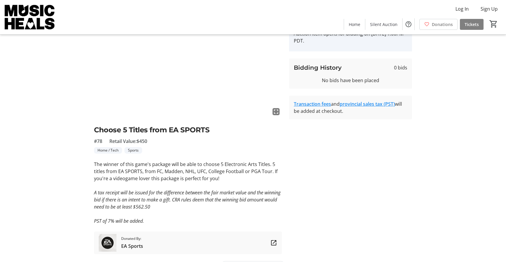
scroll to position [44, 0]
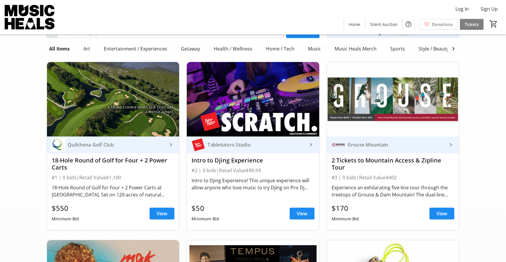
scroll to position [4495, 0]
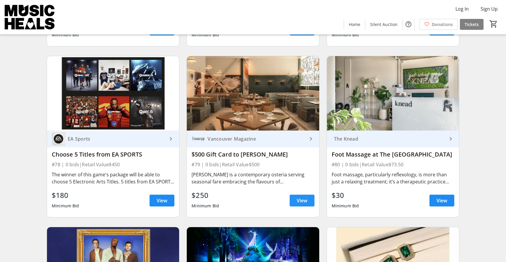
click at [298, 197] on span "View" at bounding box center [302, 200] width 11 height 7
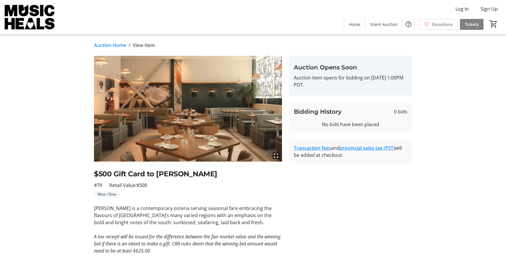
scroll to position [4495, 0]
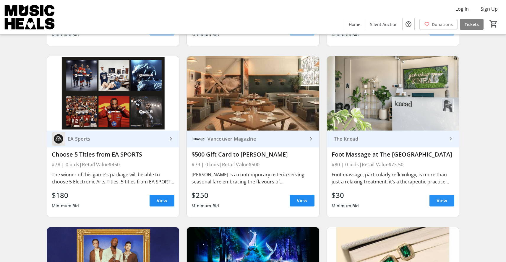
click at [437, 197] on span "View" at bounding box center [441, 200] width 11 height 7
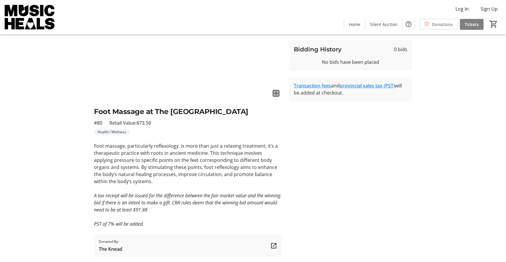
scroll to position [63, 0]
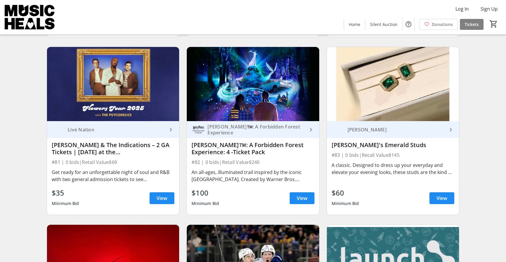
scroll to position [4676, 0]
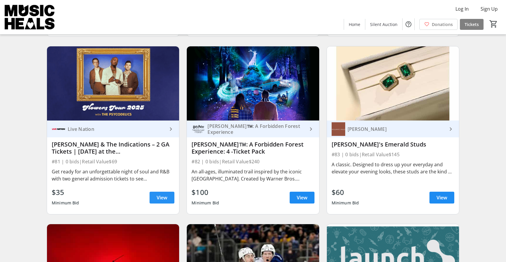
click at [160, 194] on span "View" at bounding box center [162, 197] width 11 height 7
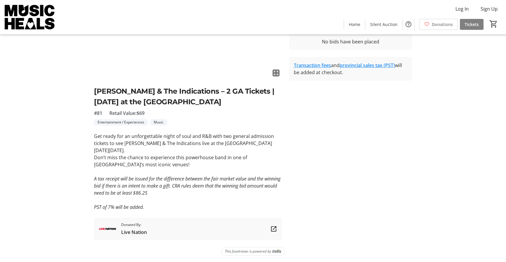
scroll to position [83, 0]
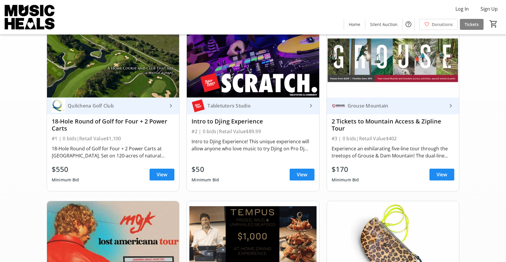
scroll to position [4676, 0]
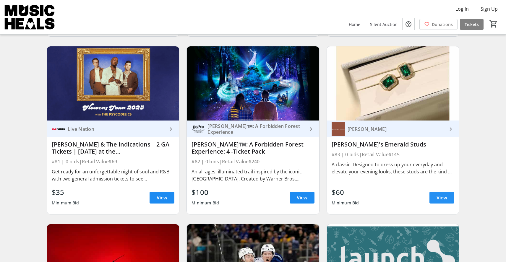
click at [437, 194] on span "View" at bounding box center [441, 197] width 11 height 7
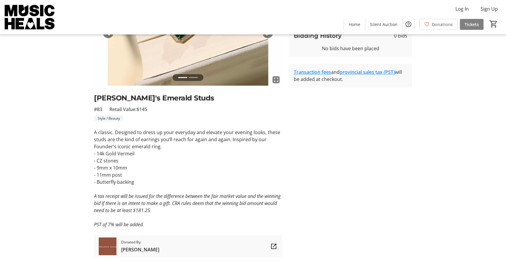
scroll to position [81, 0]
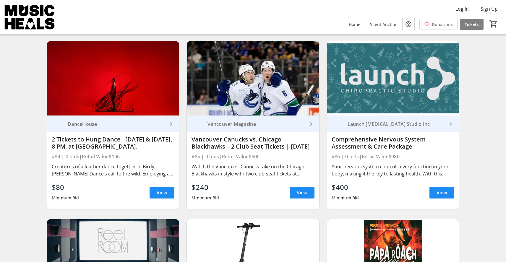
scroll to position [4854, 0]
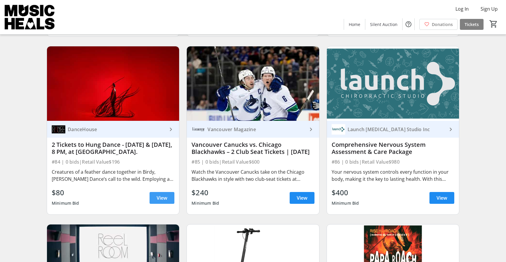
click at [166, 194] on span "View" at bounding box center [162, 197] width 11 height 7
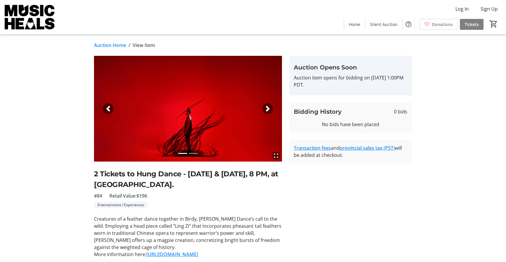
scroll to position [4854, 0]
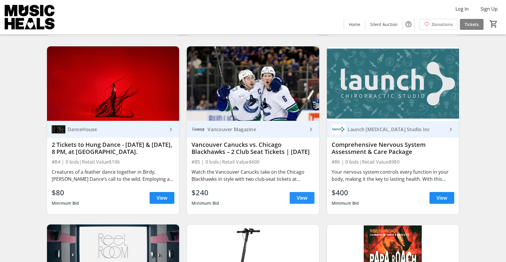
click at [303, 194] on span "View" at bounding box center [302, 197] width 11 height 7
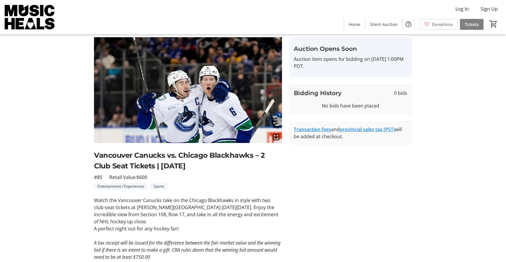
scroll to position [17, 0]
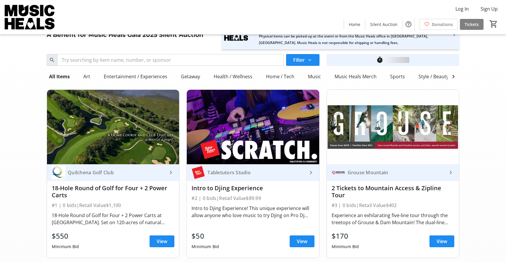
scroll to position [4854, 0]
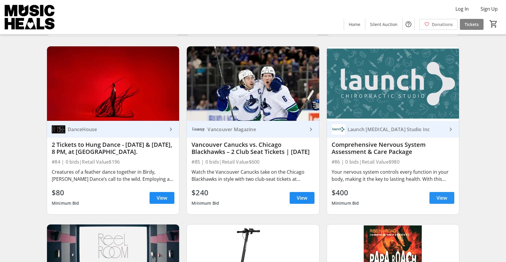
click at [441, 194] on span "View" at bounding box center [441, 197] width 11 height 7
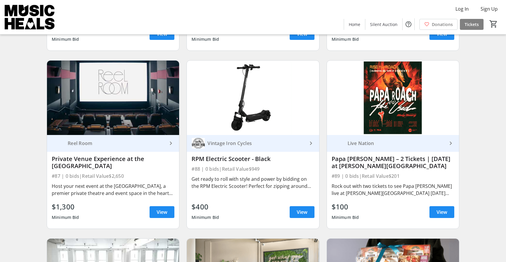
scroll to position [5026, 0]
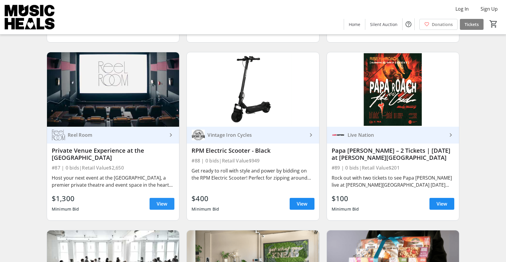
click at [154, 197] on span at bounding box center [162, 204] width 25 height 14
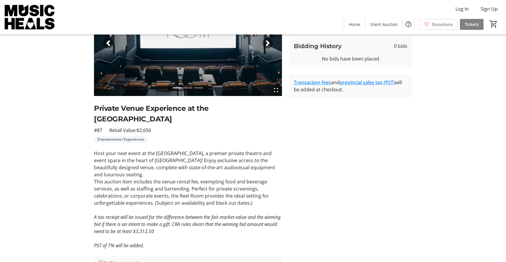
scroll to position [67, 0]
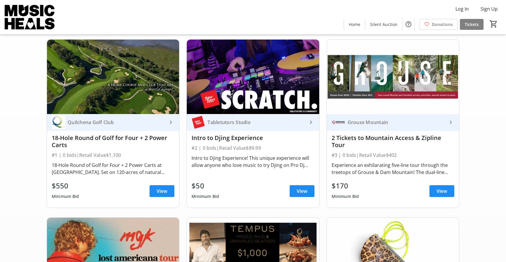
scroll to position [5026, 0]
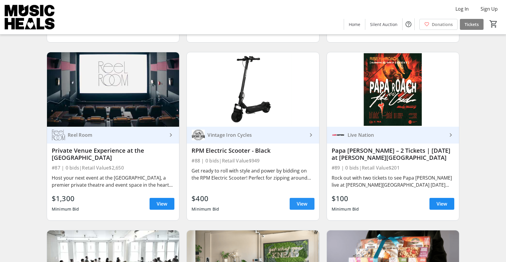
click at [304, 200] on span "View" at bounding box center [302, 203] width 11 height 7
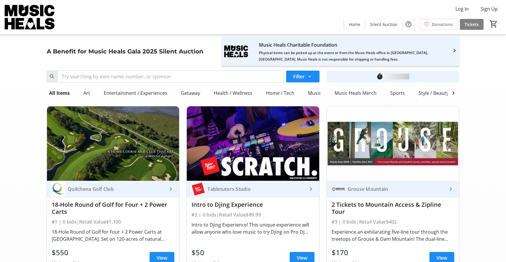
scroll to position [5026, 0]
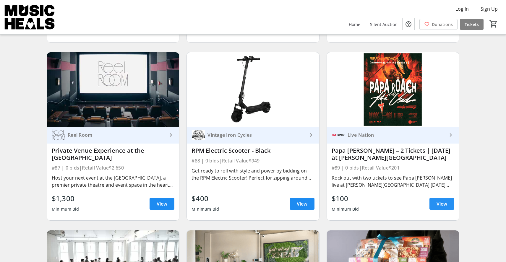
click at [443, 202] on span at bounding box center [441, 204] width 25 height 14
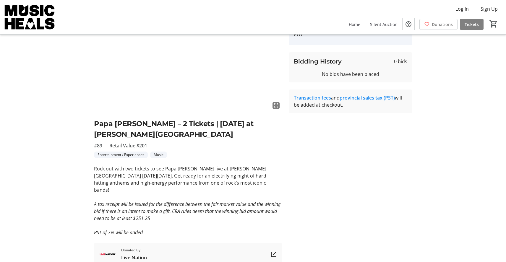
scroll to position [52, 0]
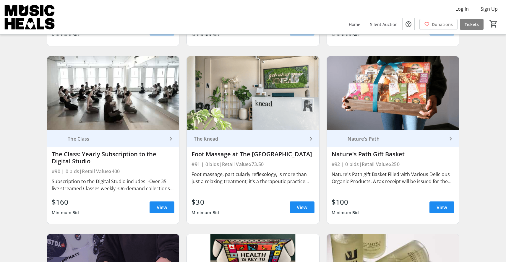
scroll to position [5200, 0]
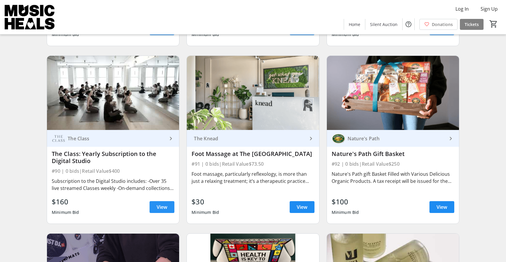
click at [163, 204] on span "View" at bounding box center [162, 207] width 11 height 7
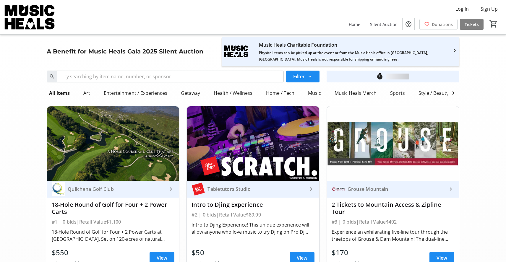
scroll to position [5200, 0]
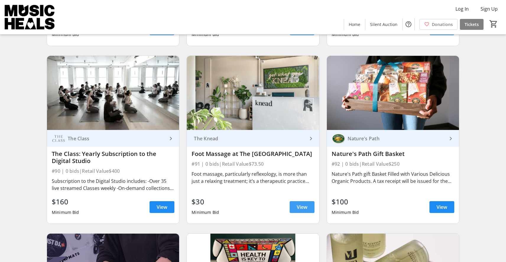
click at [297, 204] on span "View" at bounding box center [302, 207] width 11 height 7
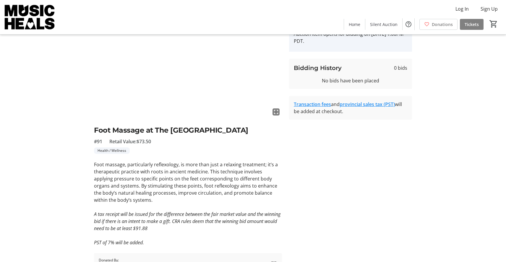
scroll to position [47, 0]
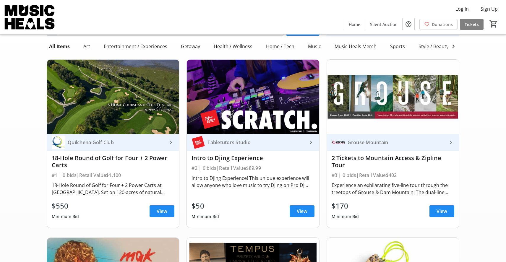
scroll to position [5200, 0]
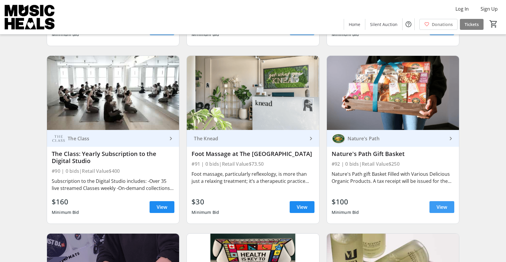
click at [437, 204] on span "View" at bounding box center [441, 207] width 11 height 7
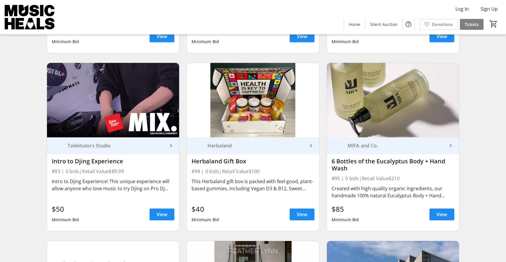
scroll to position [5372, 0]
click at [297, 211] on span "View" at bounding box center [302, 214] width 11 height 7
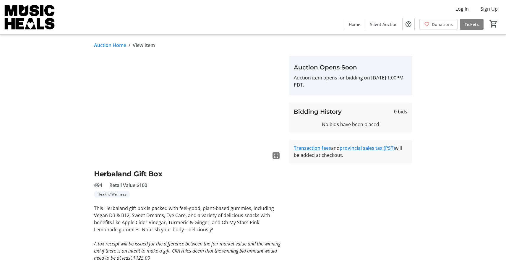
scroll to position [5372, 0]
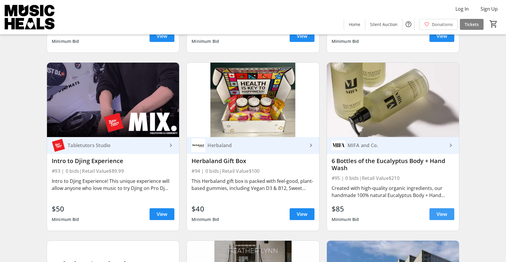
click at [445, 211] on span "View" at bounding box center [441, 214] width 11 height 7
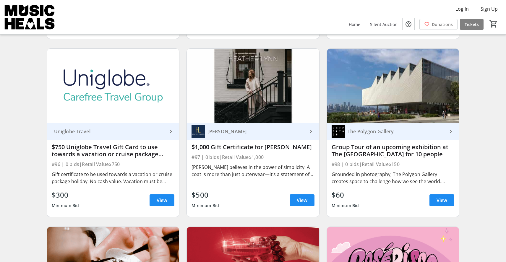
scroll to position [5567, 0]
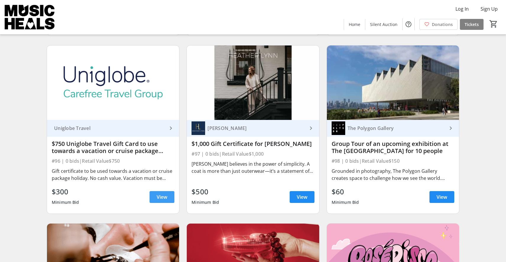
click at [164, 194] on span "View" at bounding box center [162, 197] width 11 height 7
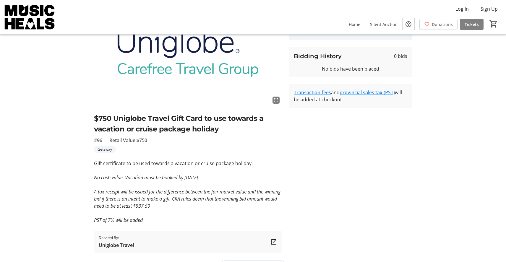
scroll to position [57, 0]
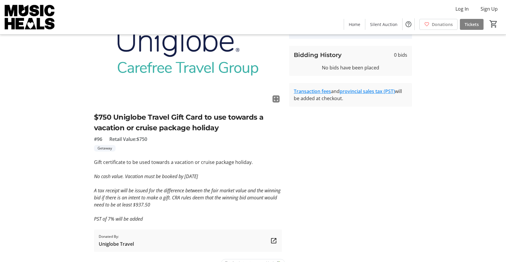
scroll to position [5567, 0]
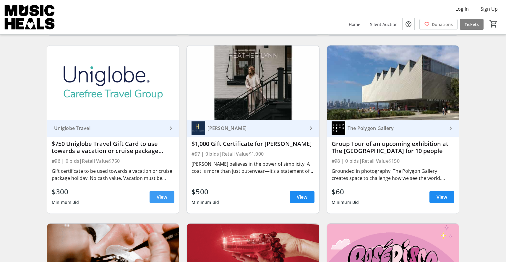
click at [162, 194] on span "View" at bounding box center [162, 197] width 11 height 7
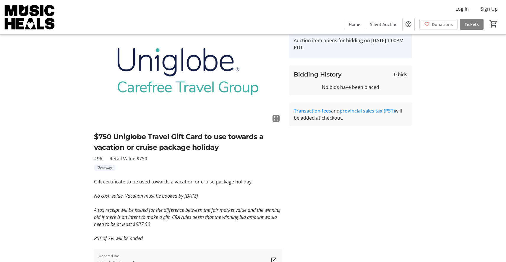
scroll to position [69, 0]
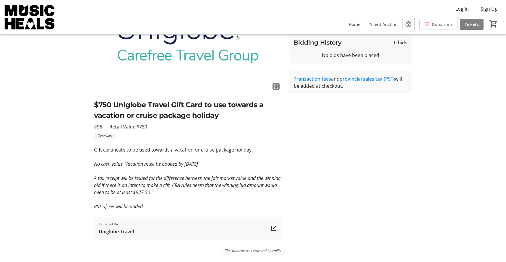
scroll to position [5567, 0]
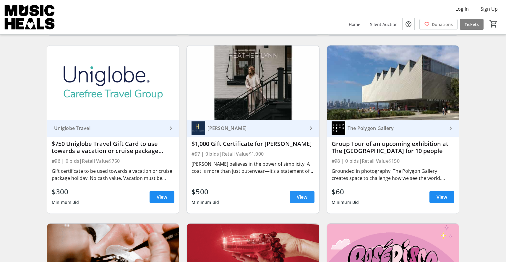
click at [298, 194] on span "View" at bounding box center [302, 197] width 11 height 7
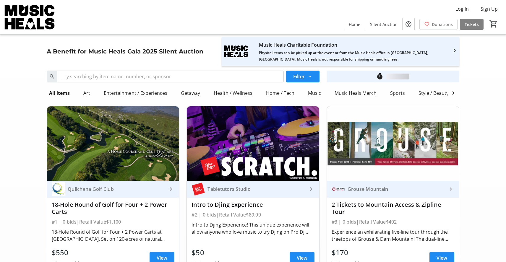
scroll to position [5567, 0]
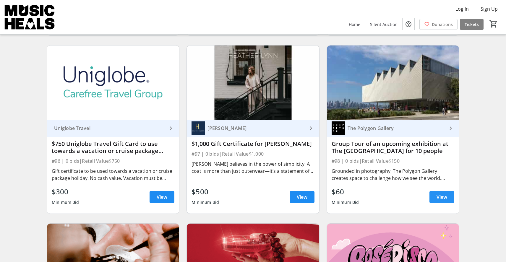
click at [436, 194] on span "View" at bounding box center [441, 197] width 11 height 7
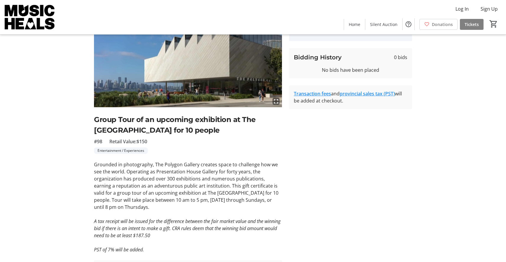
scroll to position [56, 0]
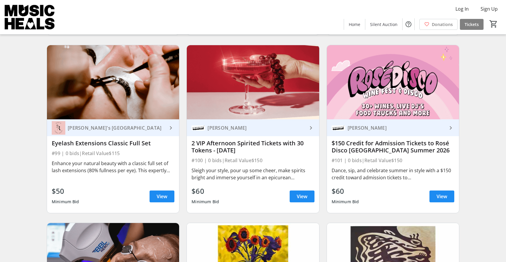
scroll to position [5747, 0]
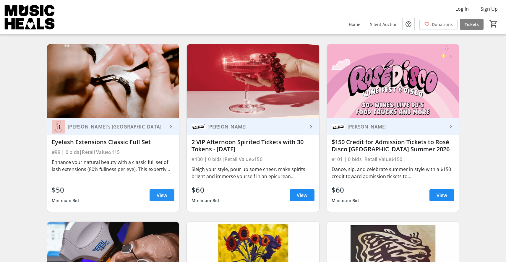
click at [167, 192] on span "View" at bounding box center [162, 195] width 11 height 7
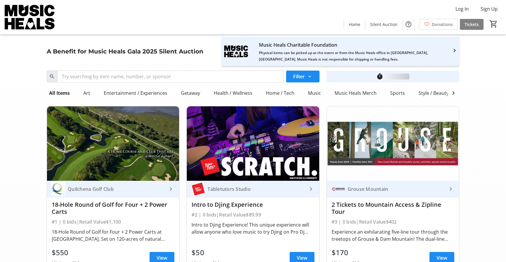
scroll to position [5747, 0]
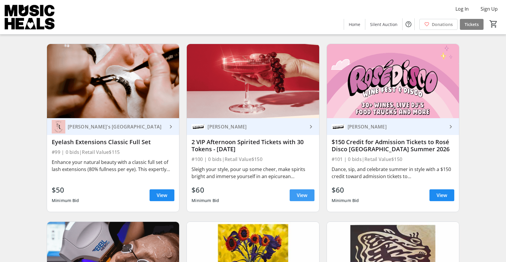
click at [295, 189] on span at bounding box center [302, 195] width 25 height 14
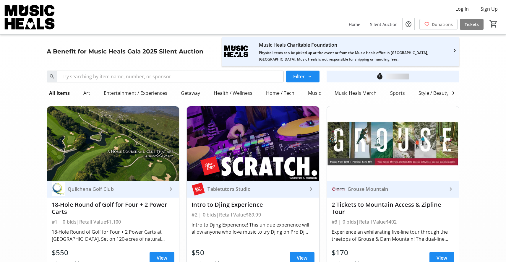
scroll to position [5747, 0]
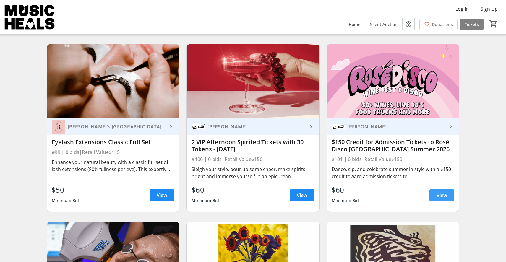
click at [440, 192] on span "View" at bounding box center [441, 195] width 11 height 7
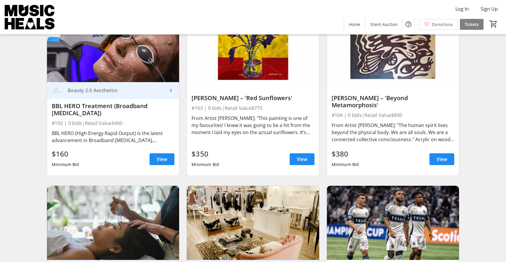
scroll to position [5950, 0]
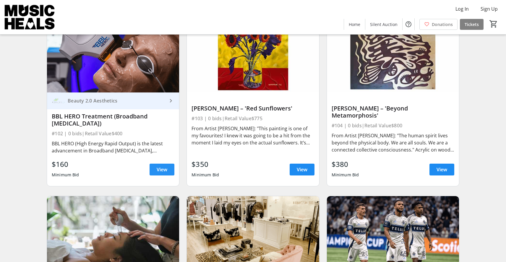
click at [158, 166] on span "View" at bounding box center [162, 169] width 11 height 7
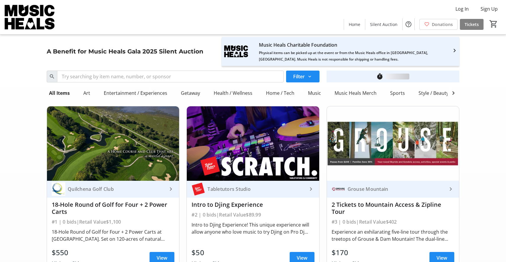
scroll to position [5950, 0]
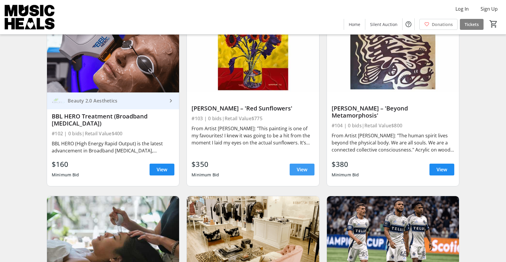
click at [300, 166] on span "View" at bounding box center [302, 169] width 11 height 7
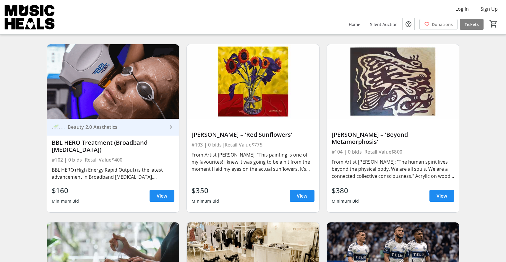
scroll to position [5917, 0]
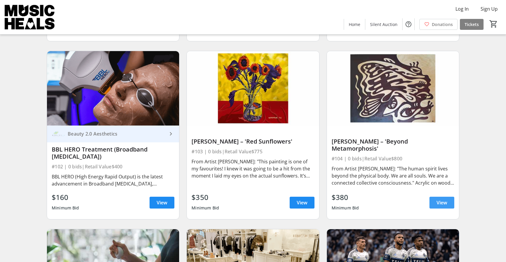
click at [444, 199] on span "View" at bounding box center [441, 202] width 11 height 7
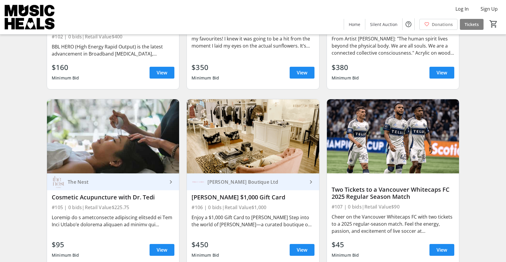
scroll to position [6063, 0]
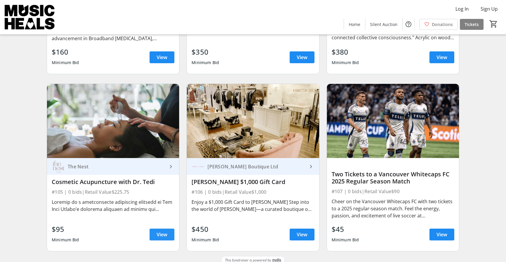
click at [158, 231] on span "View" at bounding box center [162, 234] width 11 height 7
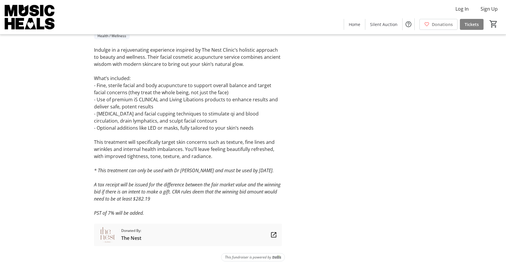
scroll to position [160, 0]
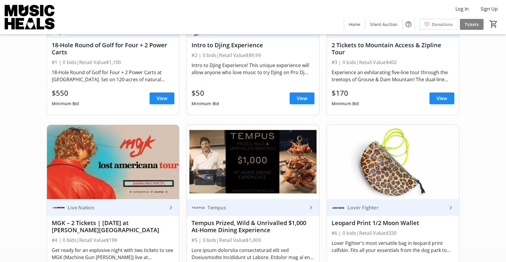
scroll to position [6063, 0]
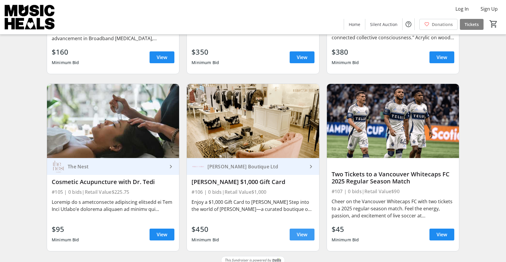
click at [299, 231] on span "View" at bounding box center [302, 234] width 11 height 7
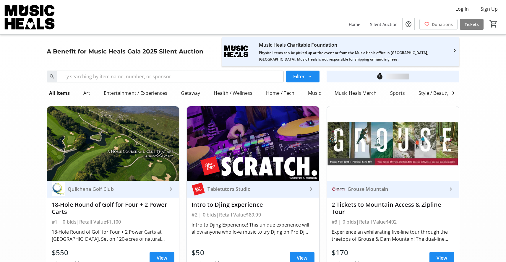
scroll to position [6063, 0]
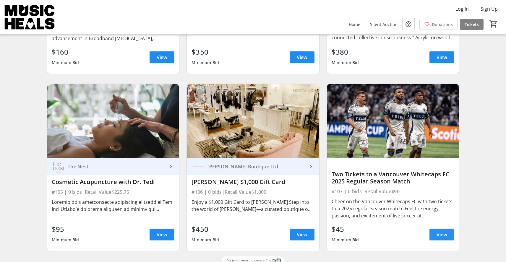
click at [443, 231] on span "View" at bounding box center [441, 234] width 11 height 7
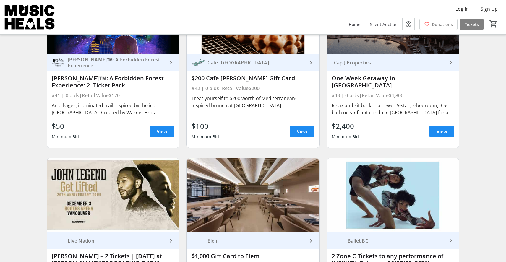
scroll to position [2384, 0]
